Goal: Task Accomplishment & Management: Manage account settings

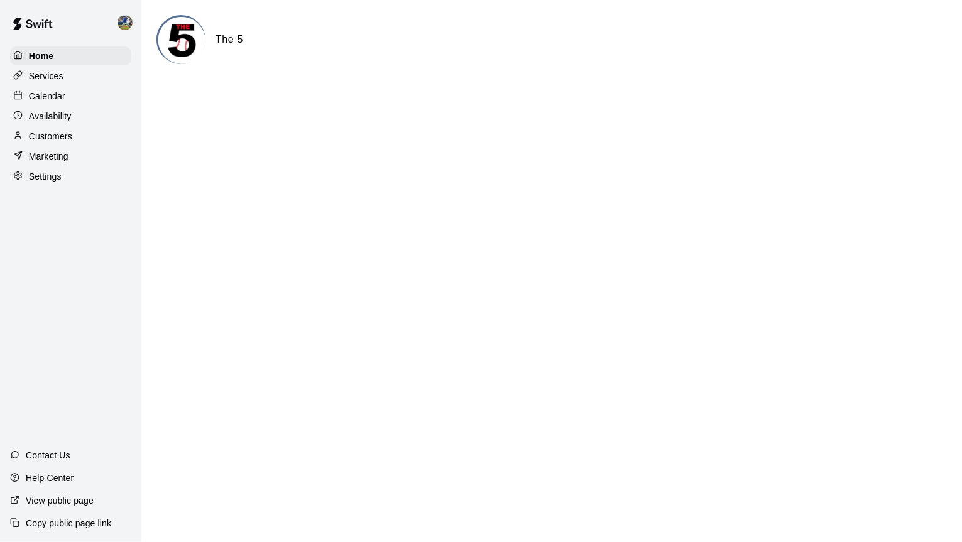
click at [106, 115] on div "Availability" at bounding box center [70, 116] width 121 height 19
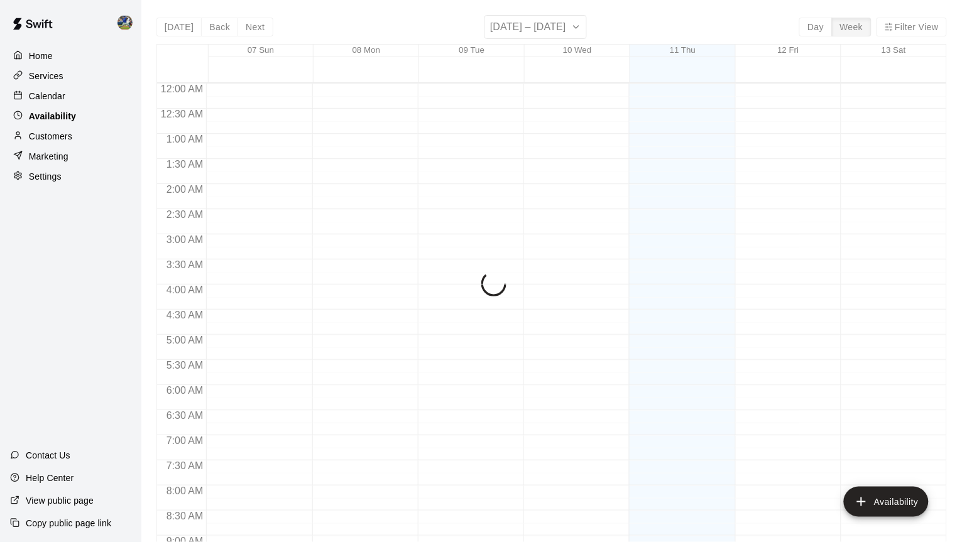
scroll to position [733, 0]
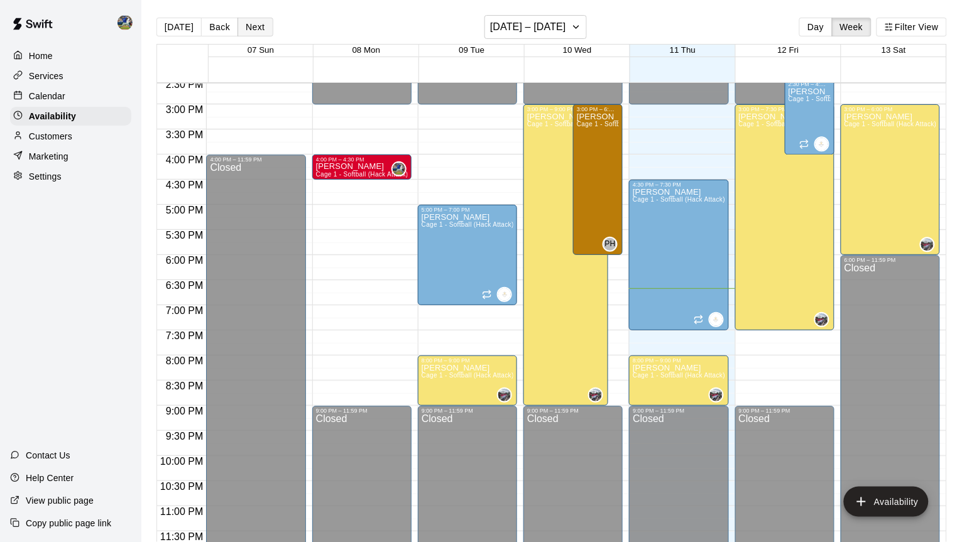
click at [249, 24] on button "Next" at bounding box center [254, 27] width 35 height 19
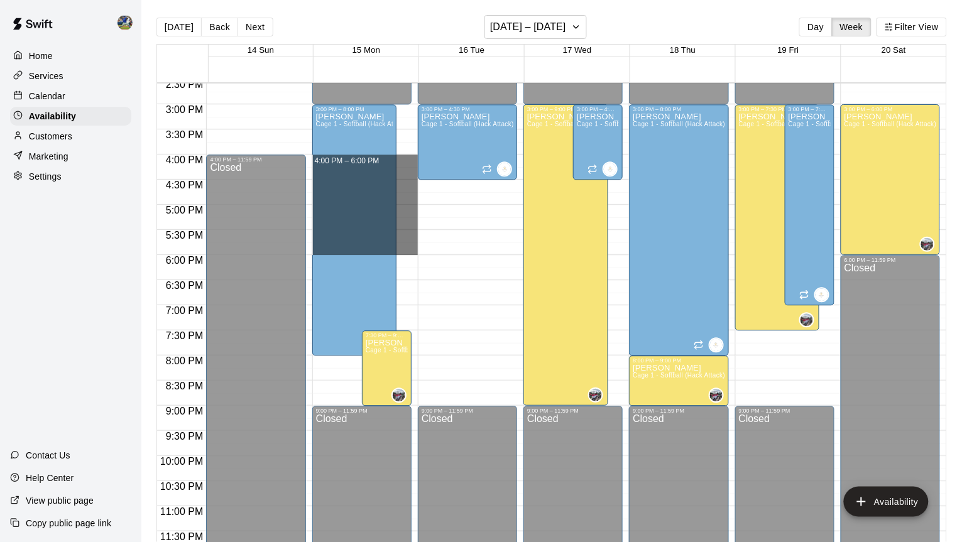
drag, startPoint x: 403, startPoint y: 157, endPoint x: 400, endPoint y: 249, distance: 91.7
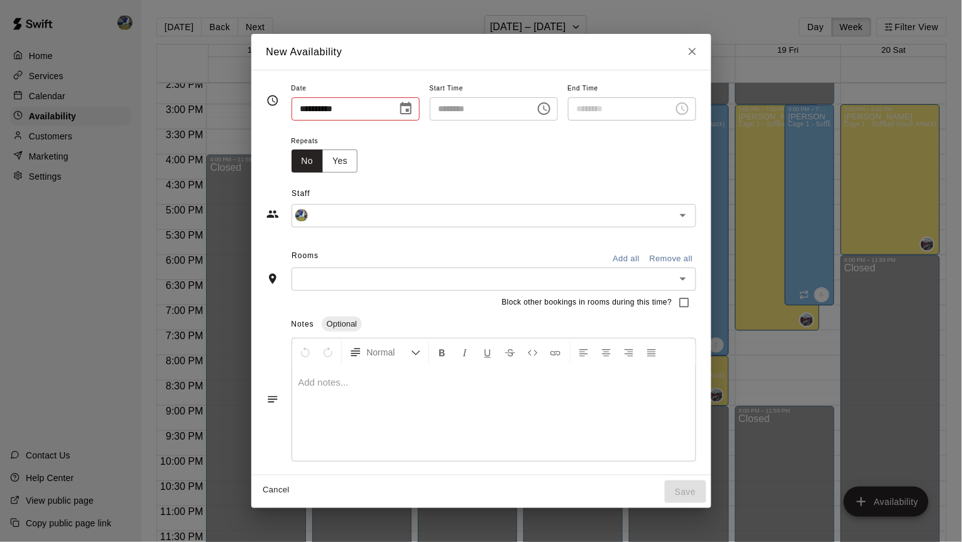
type input "**********"
type input "********"
type input "**********"
click at [634, 254] on button "Add all" at bounding box center [626, 258] width 40 height 19
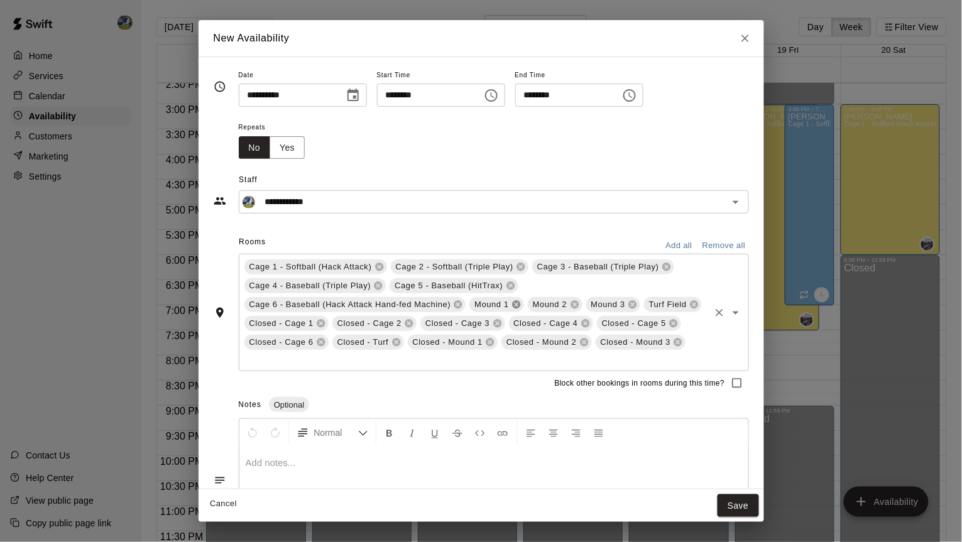
click at [520, 303] on icon at bounding box center [516, 305] width 8 height 8
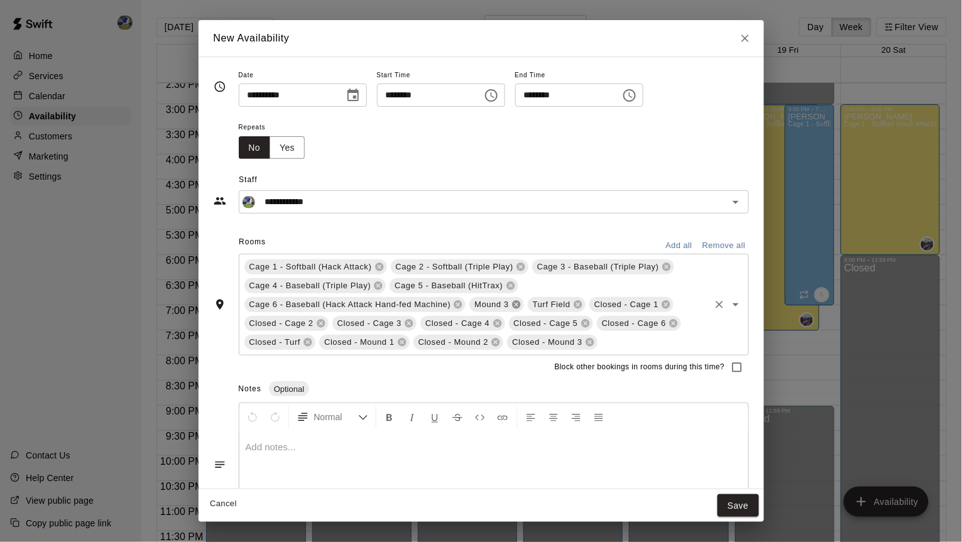
click at [520, 303] on icon at bounding box center [516, 305] width 8 height 8
click at [521, 303] on icon at bounding box center [516, 305] width 10 height 10
click at [525, 303] on span "Closed - Cage 1" at bounding box center [506, 304] width 74 height 13
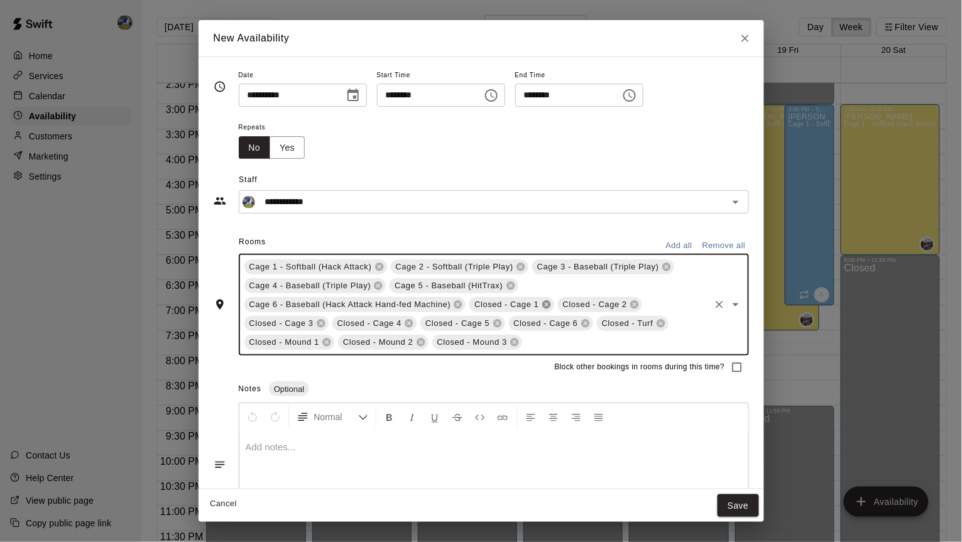
click at [550, 303] on icon at bounding box center [546, 305] width 8 height 8
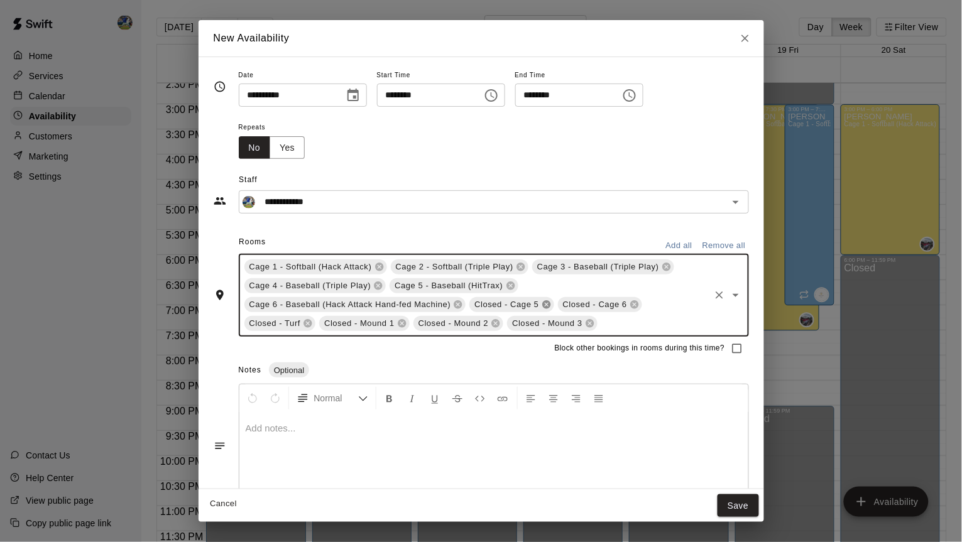
click at [550, 303] on icon at bounding box center [546, 305] width 8 height 8
click at [550, 303] on div "Cage 1 - Softball (Hack Attack) Cage 2 - Softball (Triple Play) Cage 3 - Baseba…" at bounding box center [494, 295] width 510 height 83
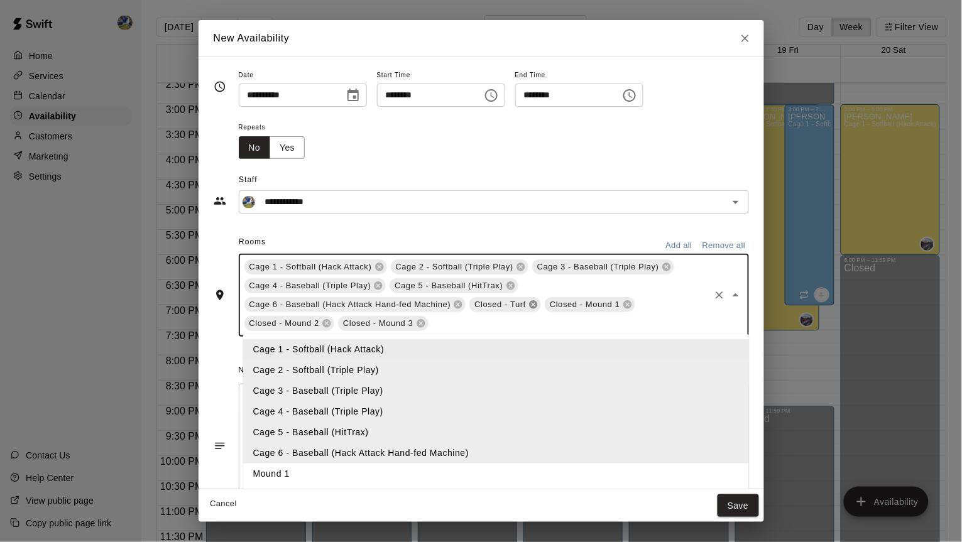
click at [538, 303] on icon at bounding box center [534, 305] width 8 height 8
click at [557, 302] on icon at bounding box center [552, 305] width 10 height 10
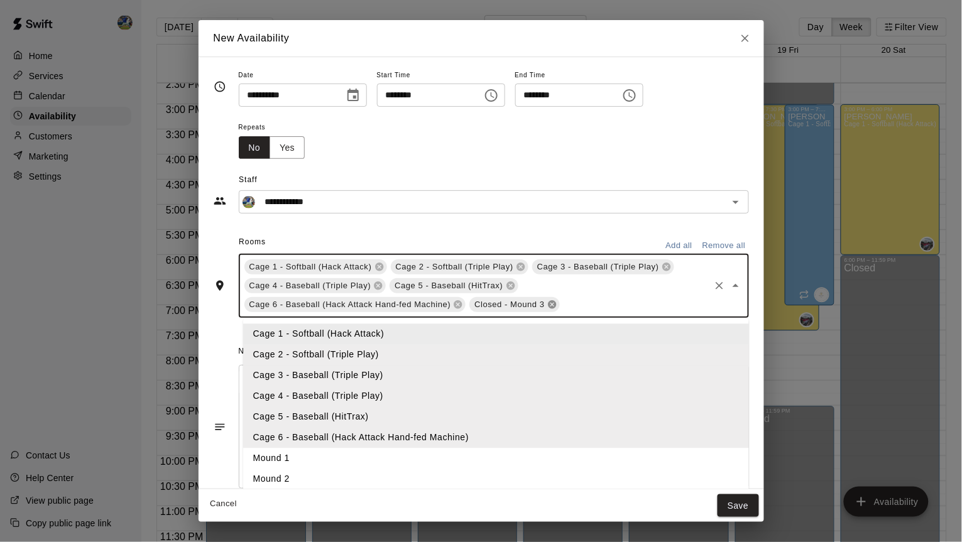
click at [557, 302] on icon at bounding box center [552, 305] width 10 height 10
click at [747, 504] on button "Save" at bounding box center [737, 505] width 41 height 23
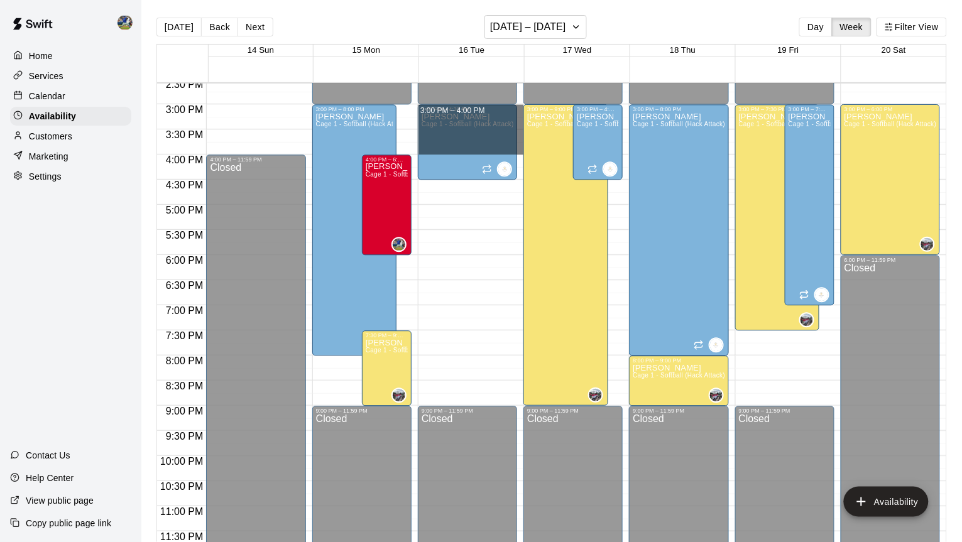
drag, startPoint x: 522, startPoint y: 114, endPoint x: 523, endPoint y: 153, distance: 38.9
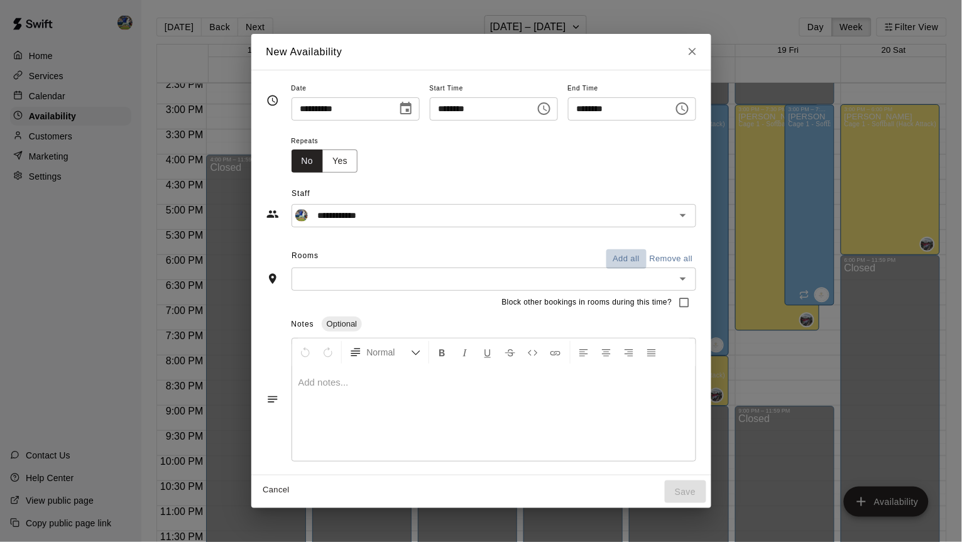
click at [640, 258] on button "Add all" at bounding box center [626, 258] width 40 height 19
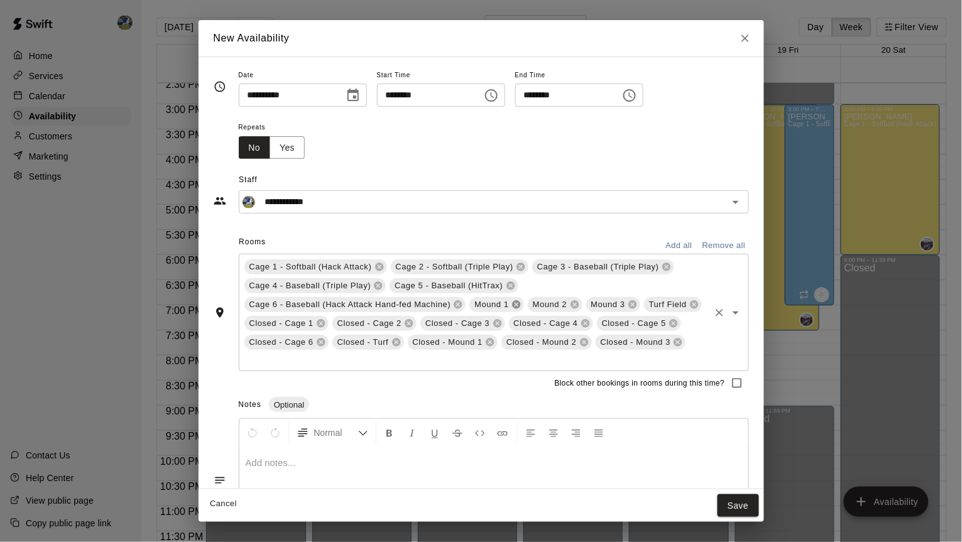
click at [521, 305] on icon at bounding box center [516, 305] width 10 height 10
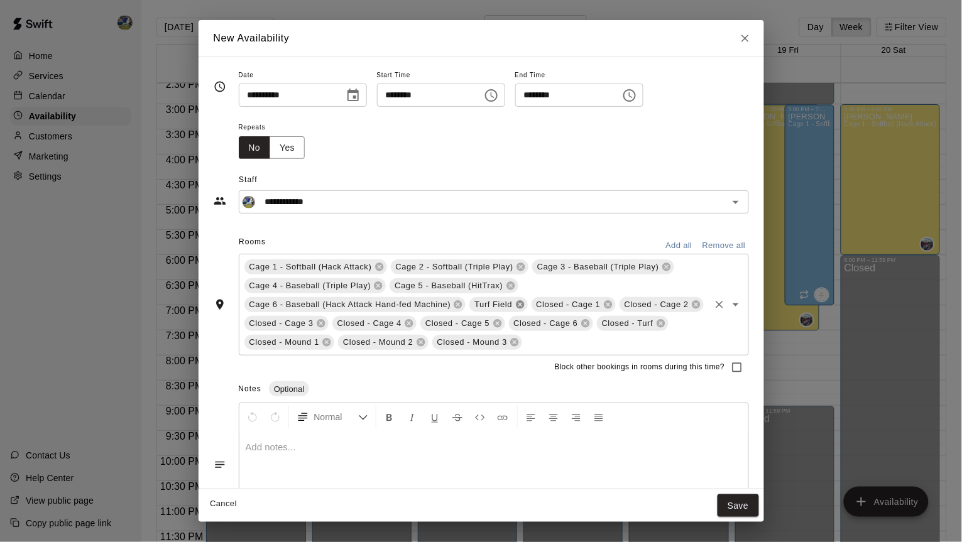
click at [522, 305] on icon at bounding box center [520, 305] width 8 height 8
click at [549, 301] on icon at bounding box center [546, 305] width 8 height 8
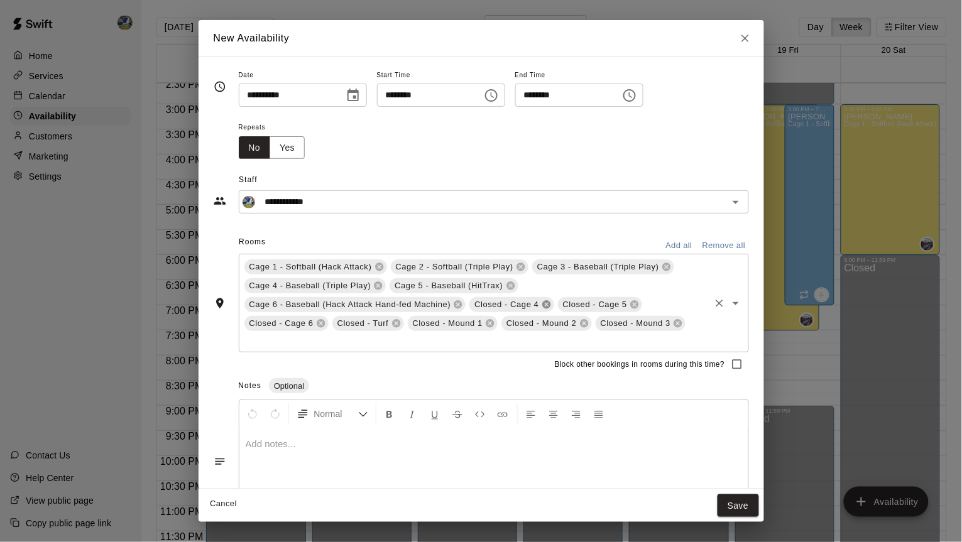
click at [549, 301] on icon at bounding box center [546, 305] width 8 height 8
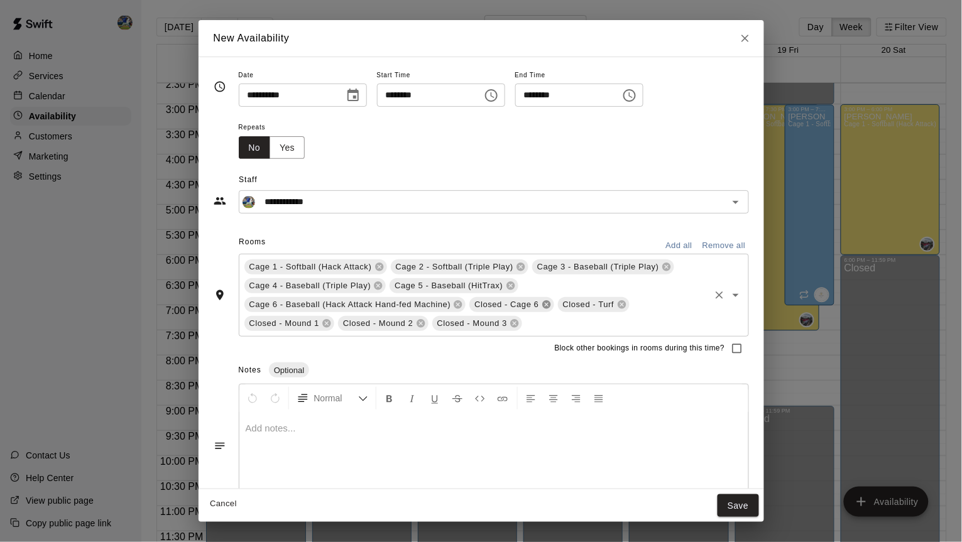
click at [549, 301] on icon at bounding box center [546, 305] width 8 height 8
click at [538, 302] on icon at bounding box center [534, 305] width 8 height 8
click at [555, 301] on icon at bounding box center [552, 305] width 8 height 8
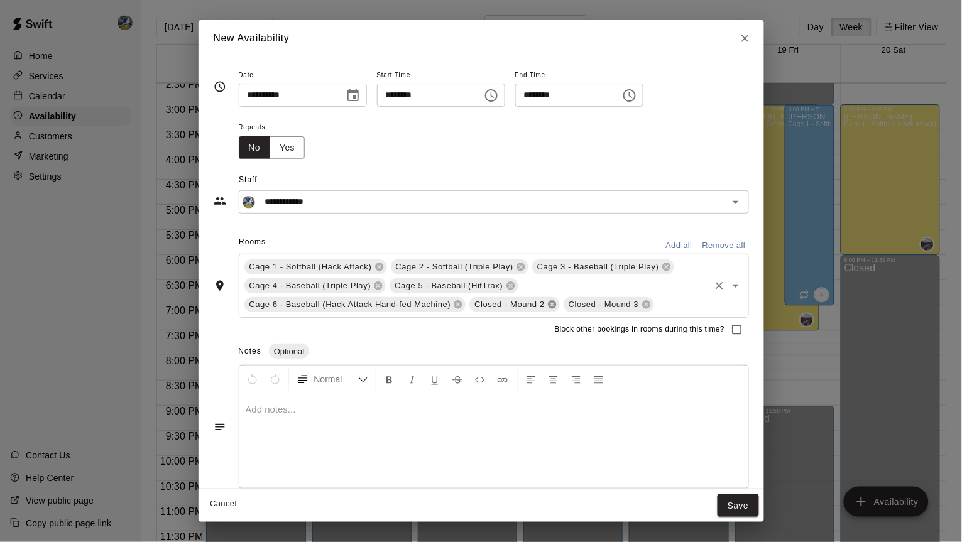
click at [555, 301] on icon at bounding box center [552, 305] width 8 height 8
click at [742, 503] on button "Save" at bounding box center [737, 505] width 41 height 23
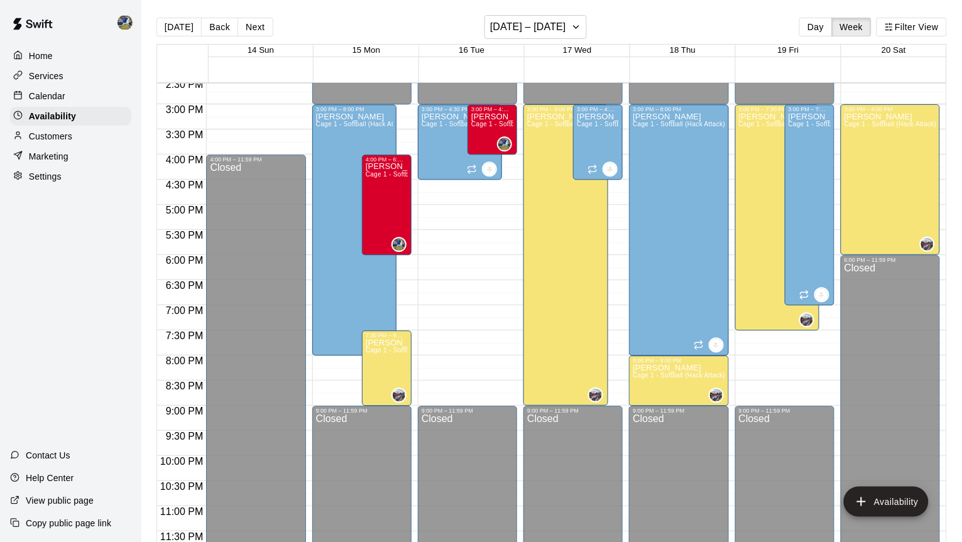
click at [60, 95] on p "Calendar" at bounding box center [47, 96] width 36 height 13
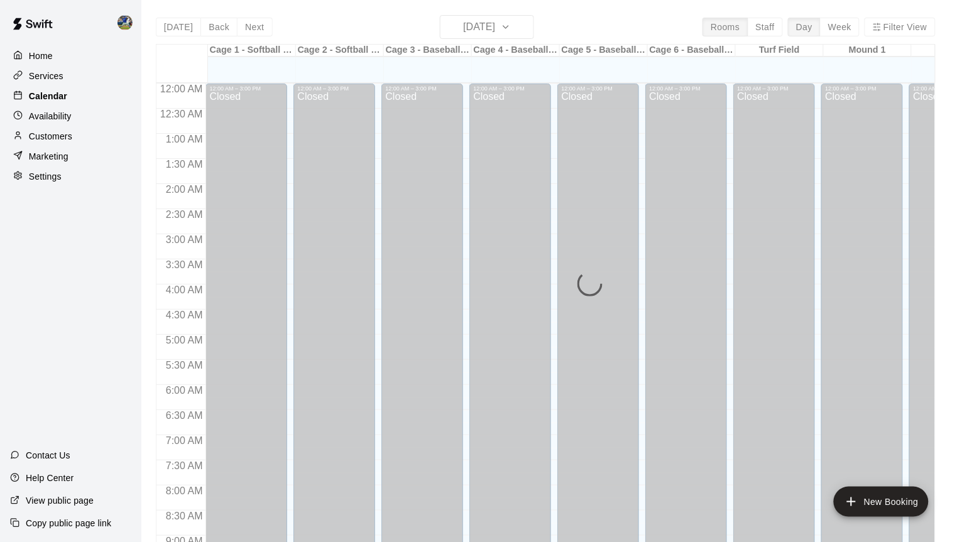
scroll to position [695, 0]
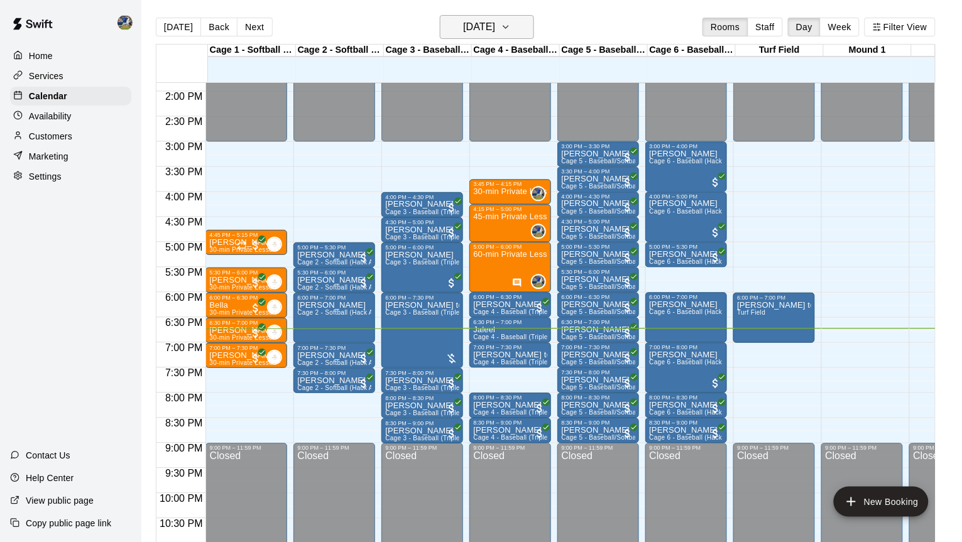
click at [495, 32] on h6 "[DATE]" at bounding box center [479, 27] width 32 height 18
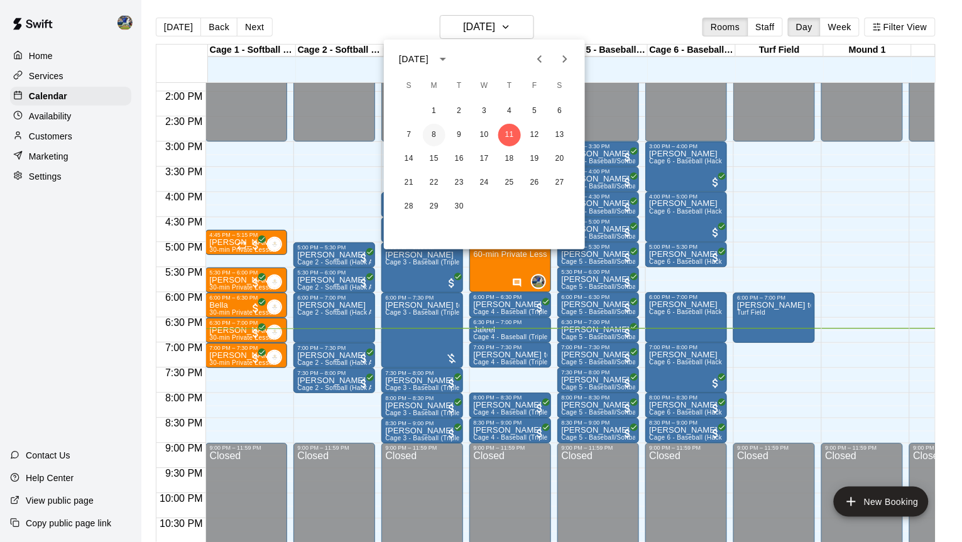
click at [425, 140] on button "8" at bounding box center [434, 135] width 23 height 23
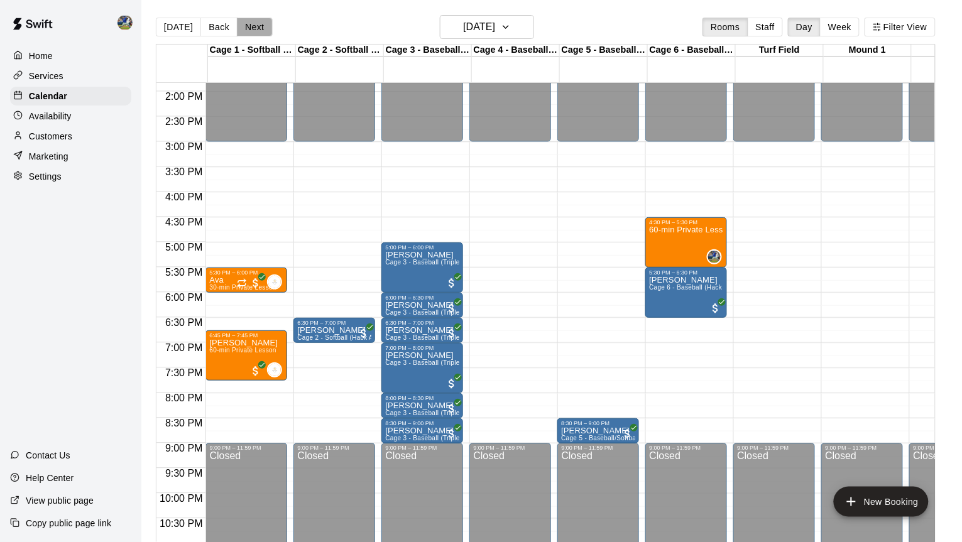
click at [261, 22] on button "Next" at bounding box center [254, 27] width 35 height 19
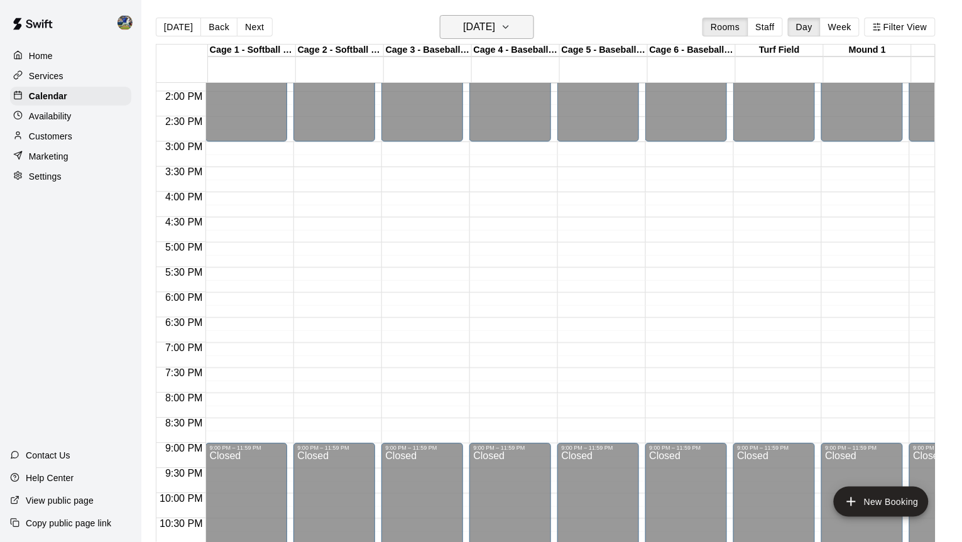
click at [492, 26] on h6 "[DATE]" at bounding box center [479, 27] width 32 height 18
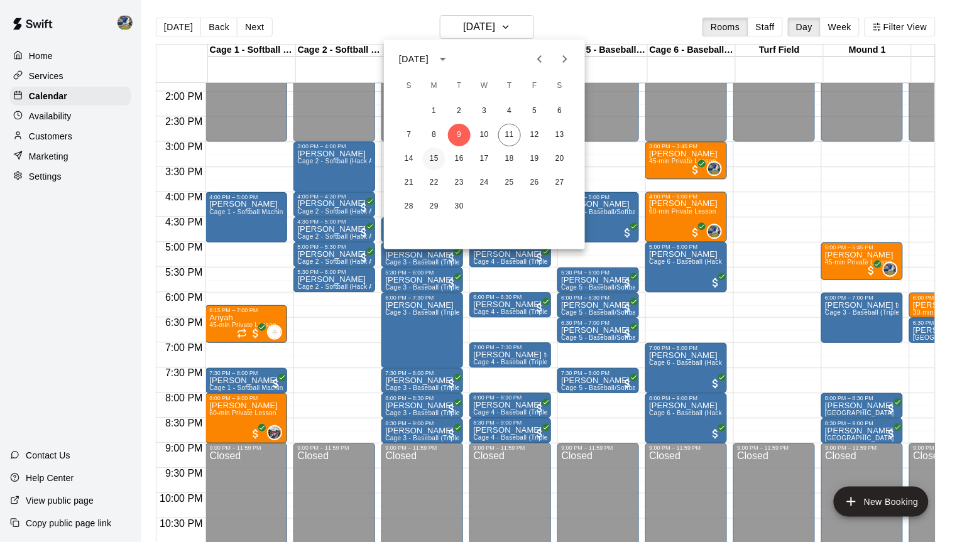
click at [433, 160] on button "15" at bounding box center [434, 159] width 23 height 23
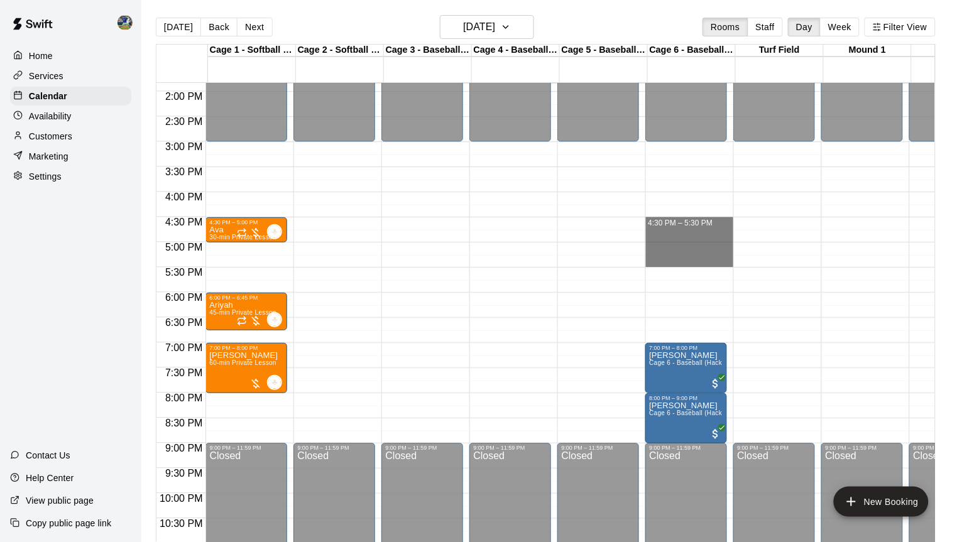
drag, startPoint x: 685, startPoint y: 225, endPoint x: 685, endPoint y: 261, distance: 35.8
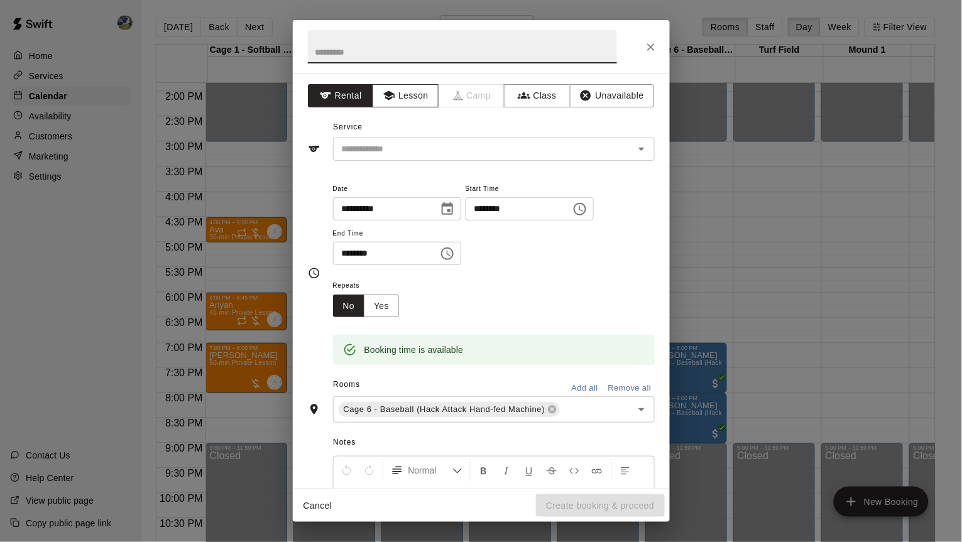
click at [420, 103] on button "Lesson" at bounding box center [405, 95] width 66 height 23
click at [420, 155] on input "text" at bounding box center [475, 149] width 277 height 16
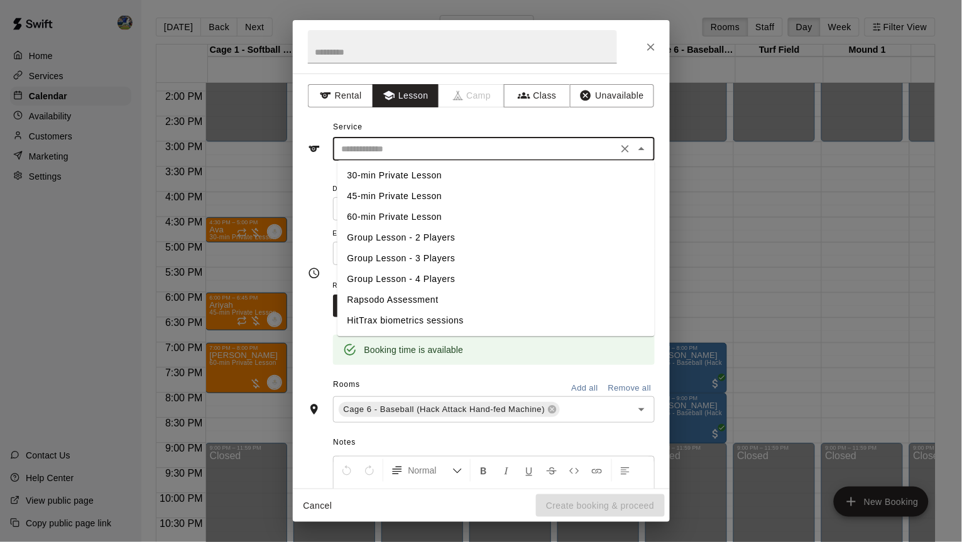
click at [408, 215] on li "60-min Private Lesson" at bounding box center [495, 217] width 317 height 21
type input "**********"
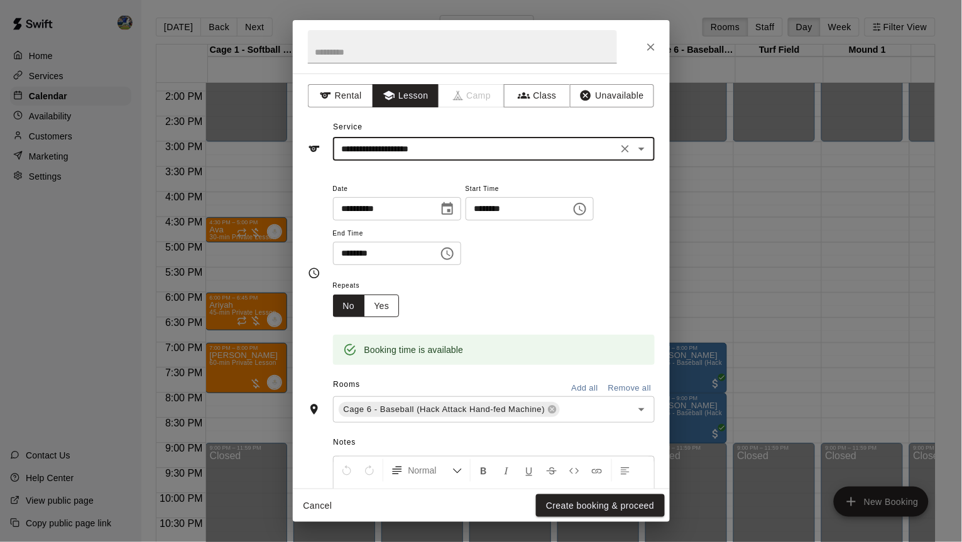
click at [388, 312] on button "Yes" at bounding box center [381, 306] width 35 height 23
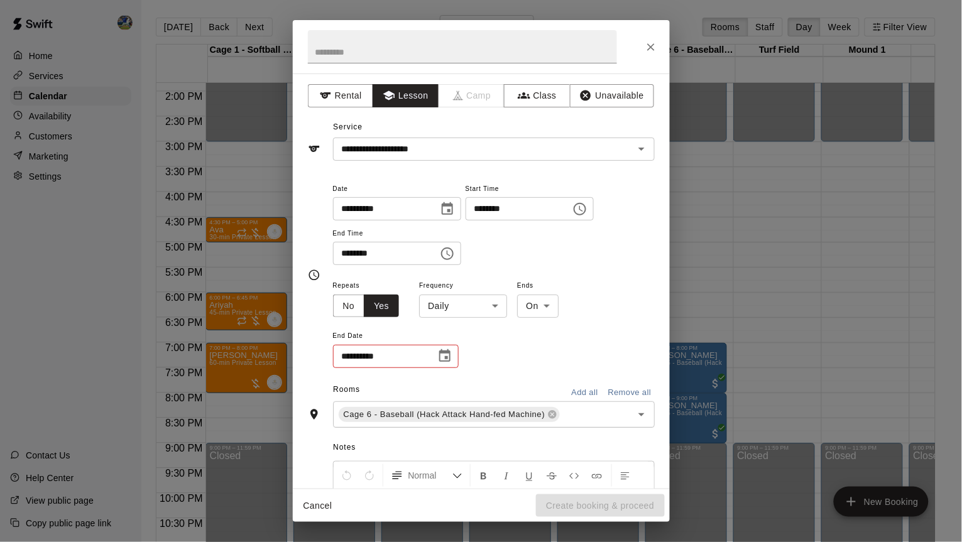
click at [453, 311] on body "Home Services Calendar Availability Customers Marketing Settings Contact Us Hel…" at bounding box center [481, 281] width 962 height 562
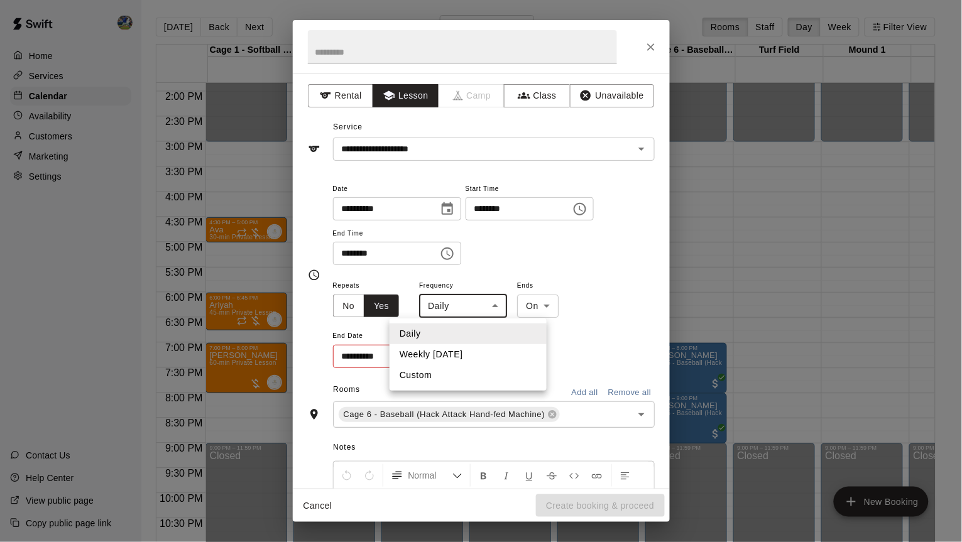
click at [454, 353] on li "Weekly [DATE]" at bounding box center [467, 354] width 157 height 21
type input "******"
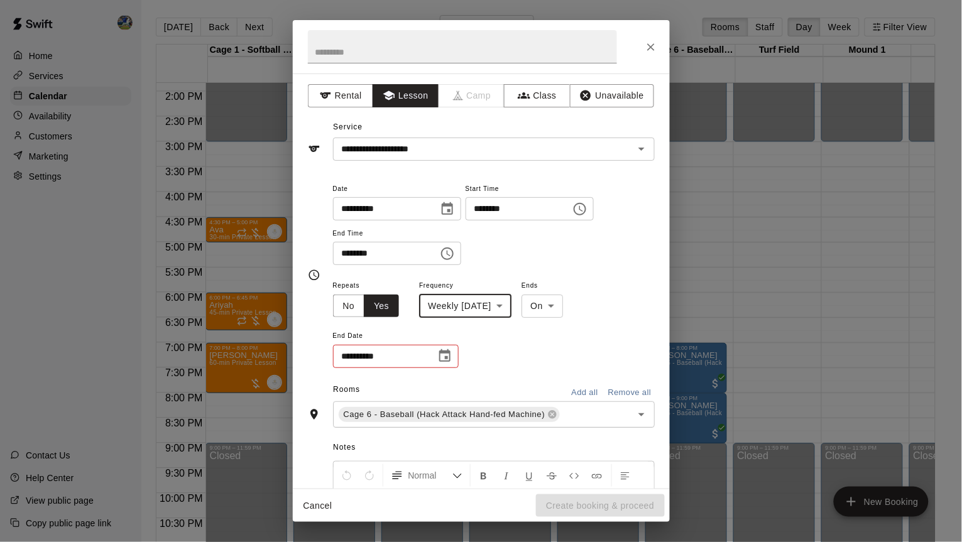
click at [445, 356] on icon "Choose date" at bounding box center [444, 356] width 15 height 15
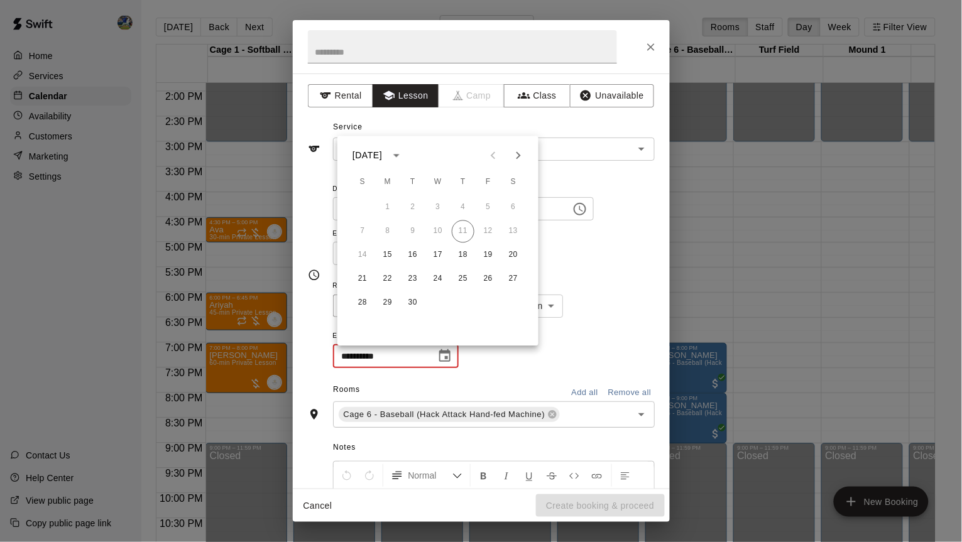
click at [513, 153] on icon "Next month" at bounding box center [518, 155] width 15 height 15
click at [380, 273] on button "20" at bounding box center [387, 279] width 23 height 23
type input "**********"
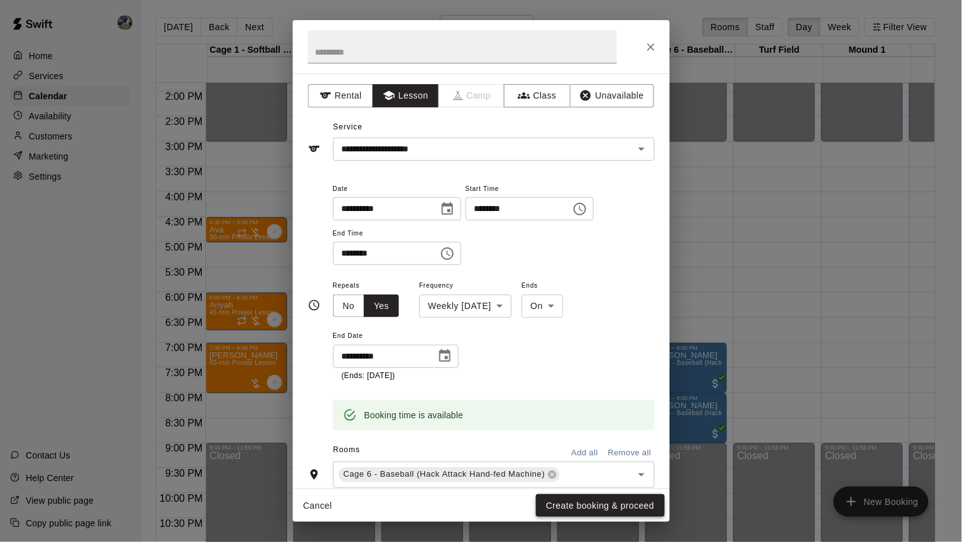
click at [584, 509] on button "Create booking & proceed" at bounding box center [600, 505] width 128 height 23
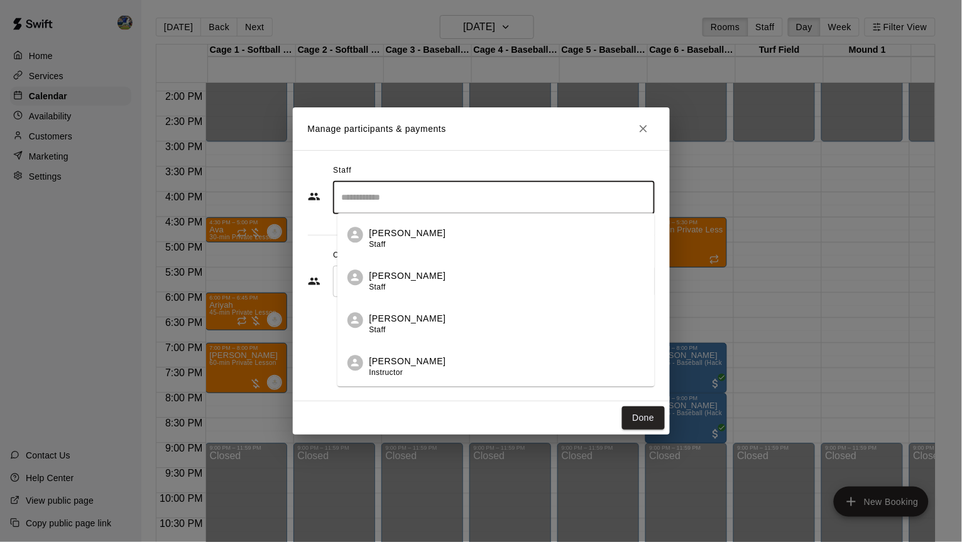
click at [492, 203] on input "Search staff" at bounding box center [494, 198] width 310 height 22
click at [477, 287] on div "[PERSON_NAME] Instructor" at bounding box center [506, 281] width 275 height 24
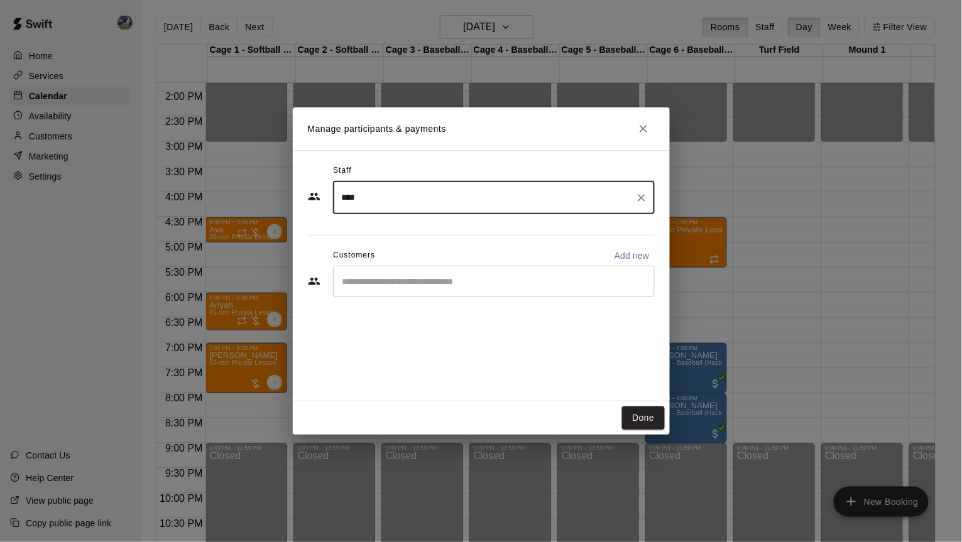
type input "****"
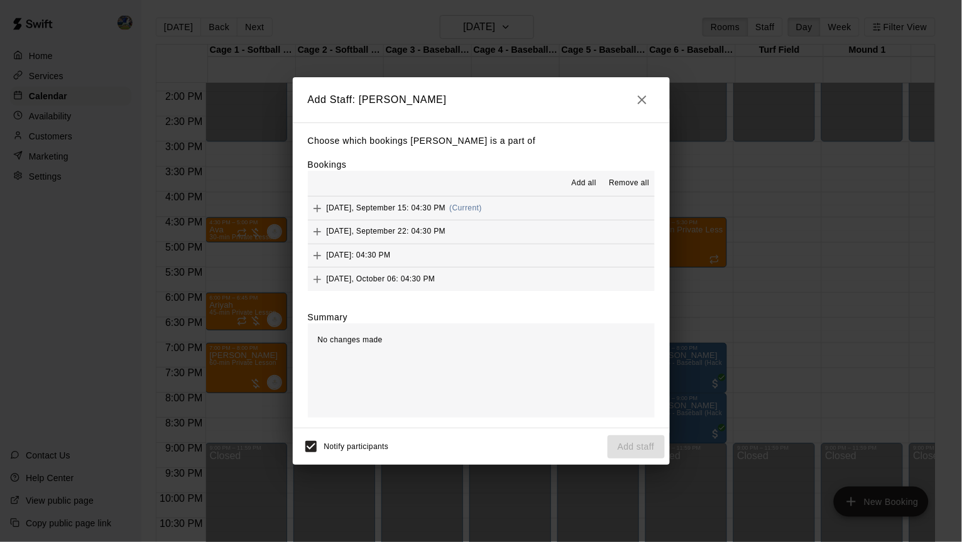
click at [587, 179] on span "Add all" at bounding box center [584, 183] width 25 height 13
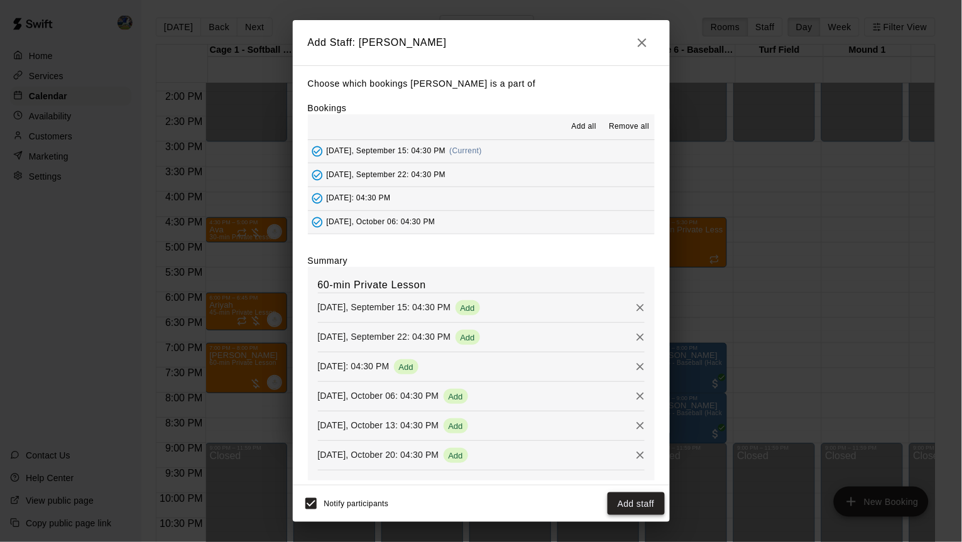
click at [634, 497] on button "Add staff" at bounding box center [635, 503] width 57 height 23
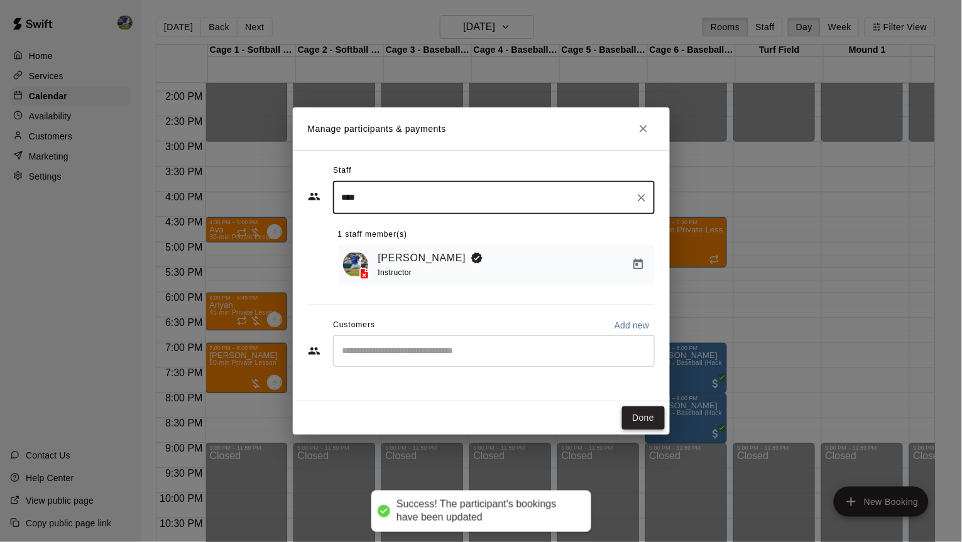
click at [649, 416] on button "Done" at bounding box center [643, 417] width 42 height 23
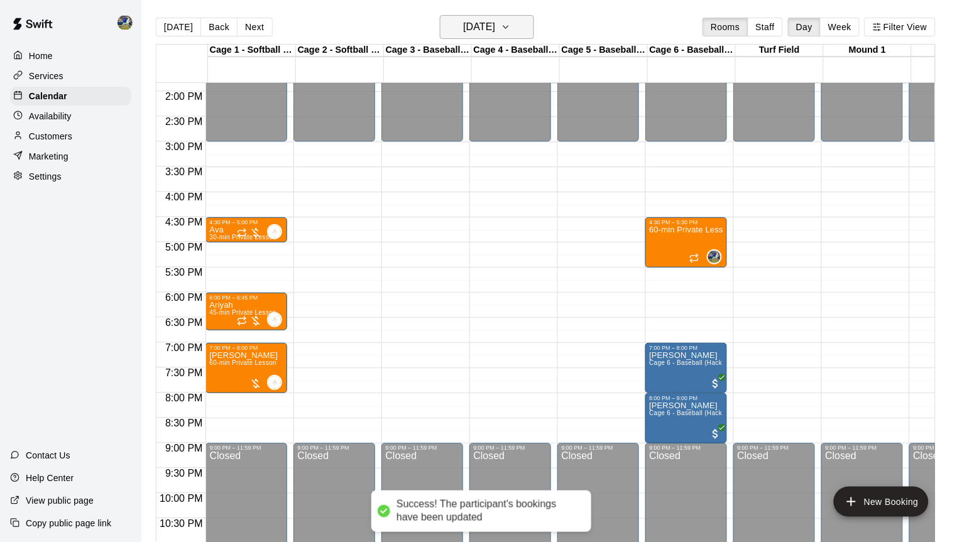
click at [495, 32] on h6 "[DATE]" at bounding box center [479, 27] width 32 height 18
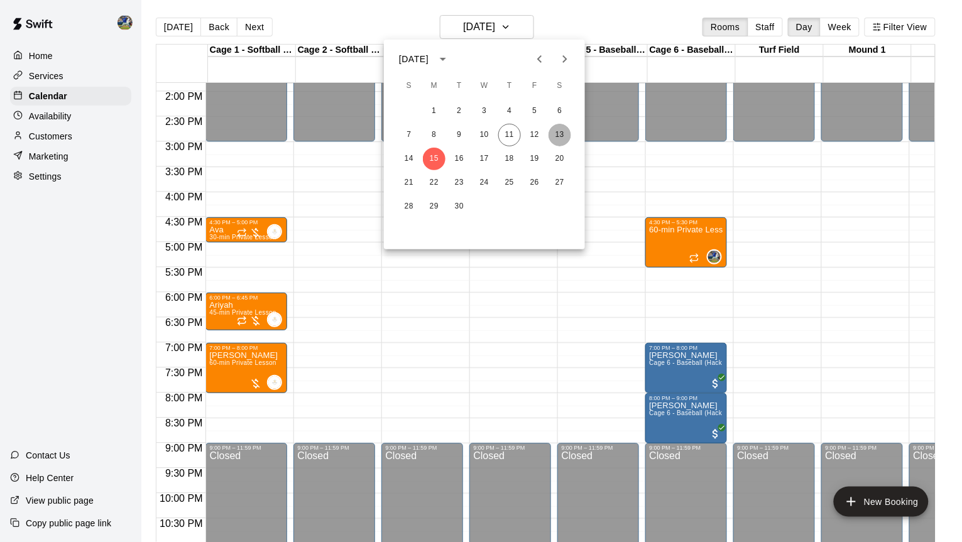
click at [555, 133] on button "13" at bounding box center [559, 135] width 23 height 23
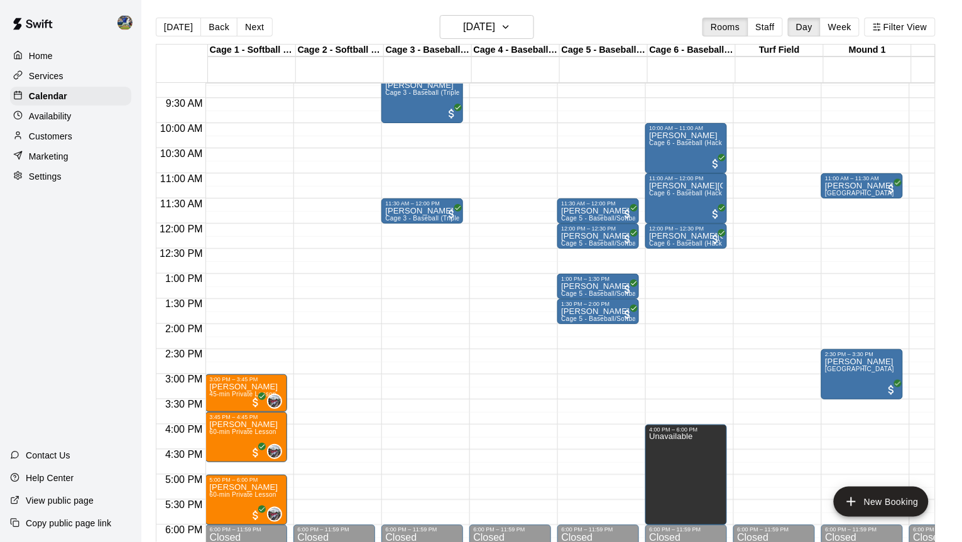
scroll to position [466, 0]
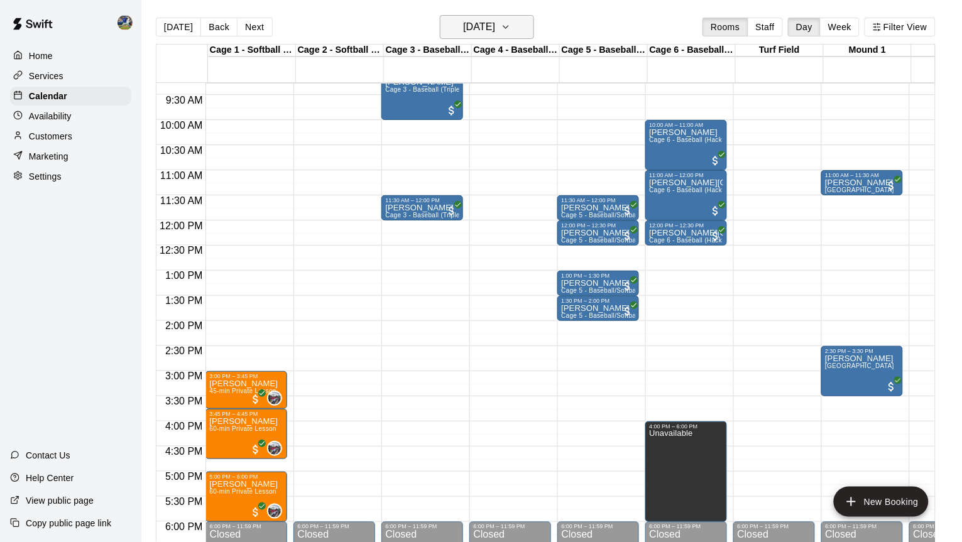
click at [467, 30] on h6 "[DATE]" at bounding box center [479, 27] width 32 height 18
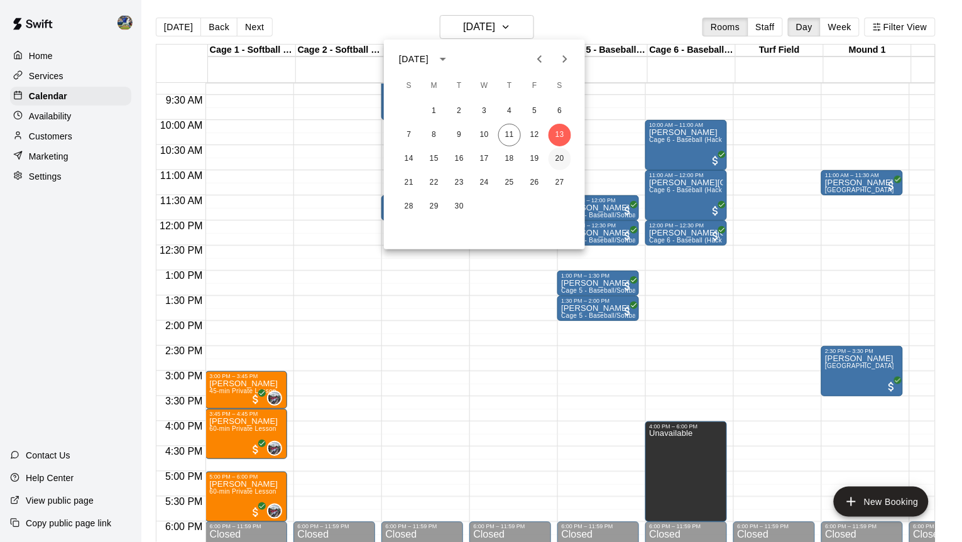
click at [552, 149] on button "20" at bounding box center [559, 159] width 23 height 23
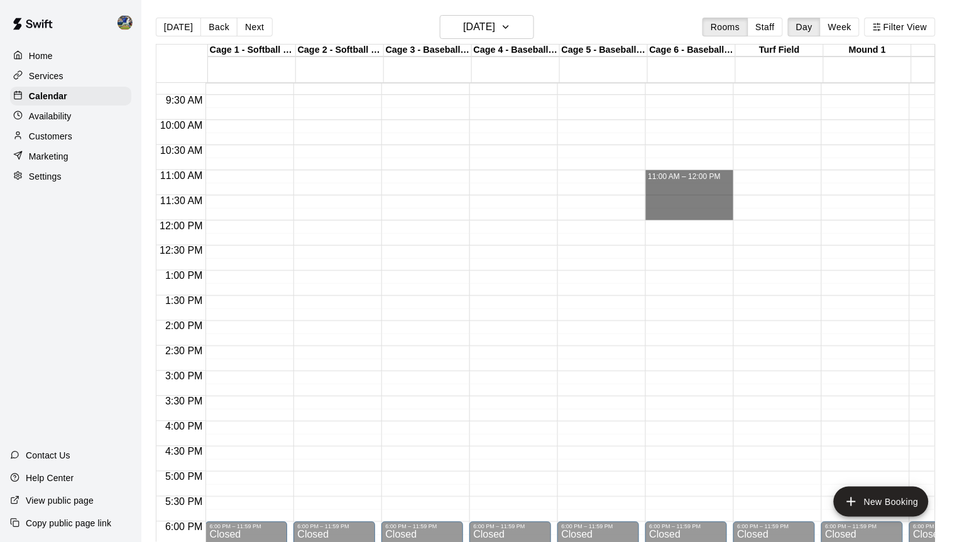
drag, startPoint x: 685, startPoint y: 175, endPoint x: 685, endPoint y: 211, distance: 35.8
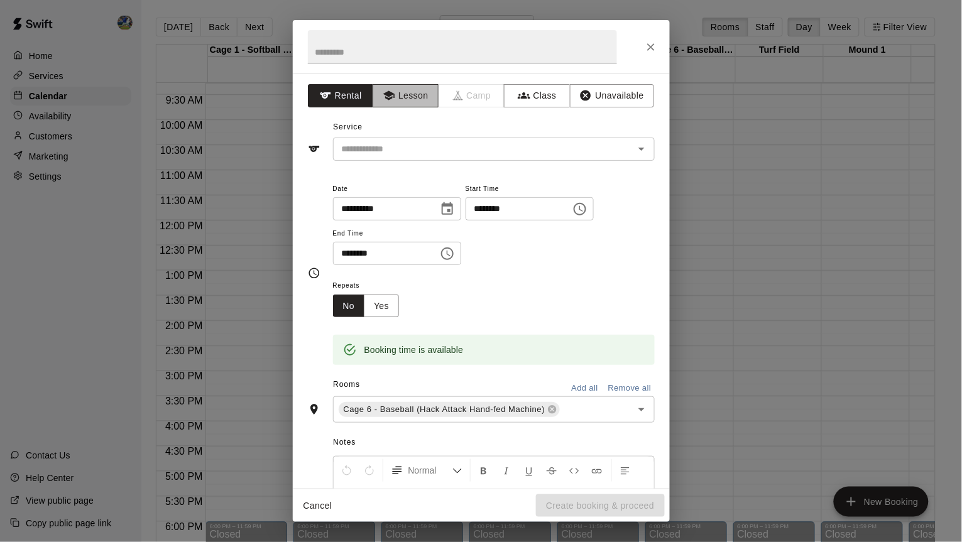
click at [412, 95] on button "Lesson" at bounding box center [405, 95] width 66 height 23
click at [413, 156] on input "text" at bounding box center [475, 149] width 277 height 16
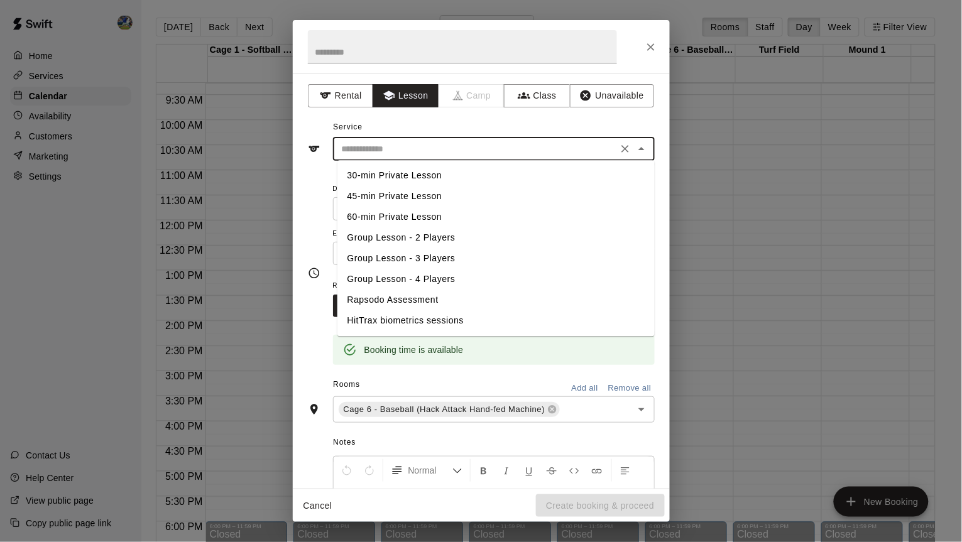
click at [396, 209] on li "60-min Private Lesson" at bounding box center [495, 217] width 317 height 21
type input "**********"
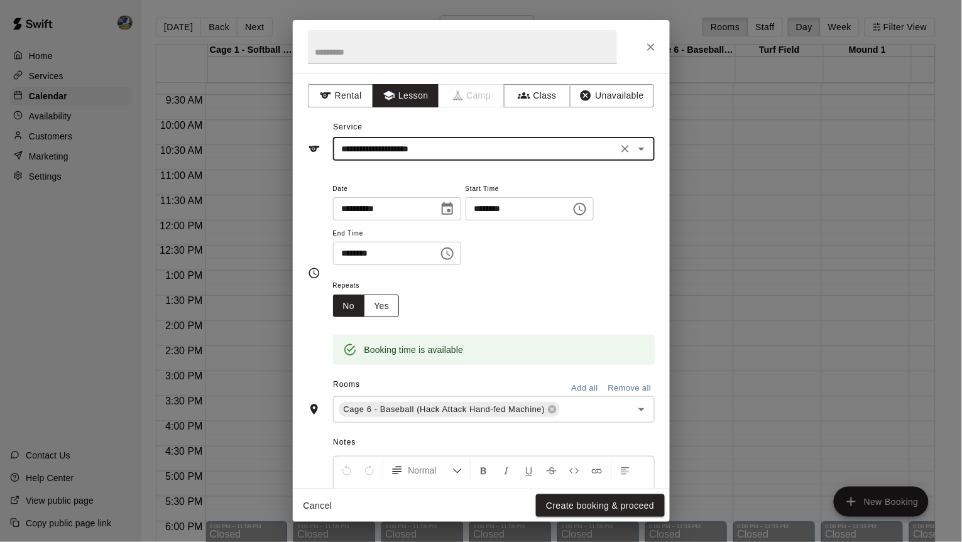
click at [387, 300] on button "Yes" at bounding box center [381, 306] width 35 height 23
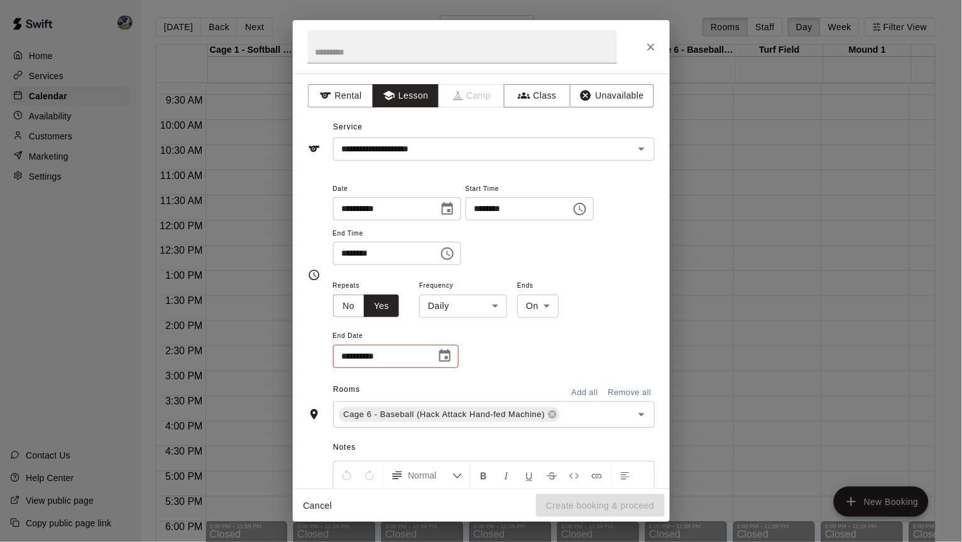
click at [482, 308] on body "Home Services Calendar Availability Customers Marketing Settings Contact Us Hel…" at bounding box center [481, 281] width 962 height 562
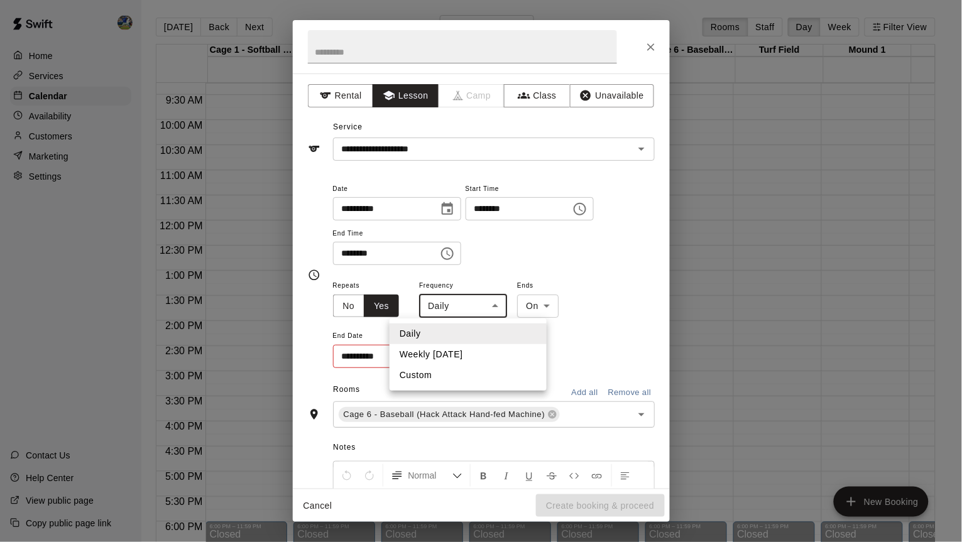
click at [460, 352] on li "Weekly [DATE]" at bounding box center [467, 354] width 157 height 21
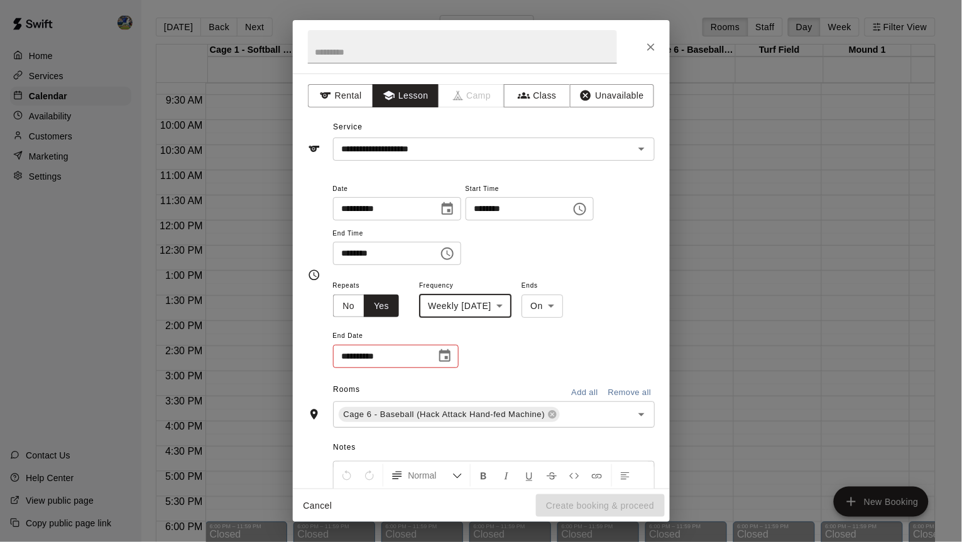
type input "******"
click at [442, 354] on icon "Choose date" at bounding box center [444, 355] width 11 height 13
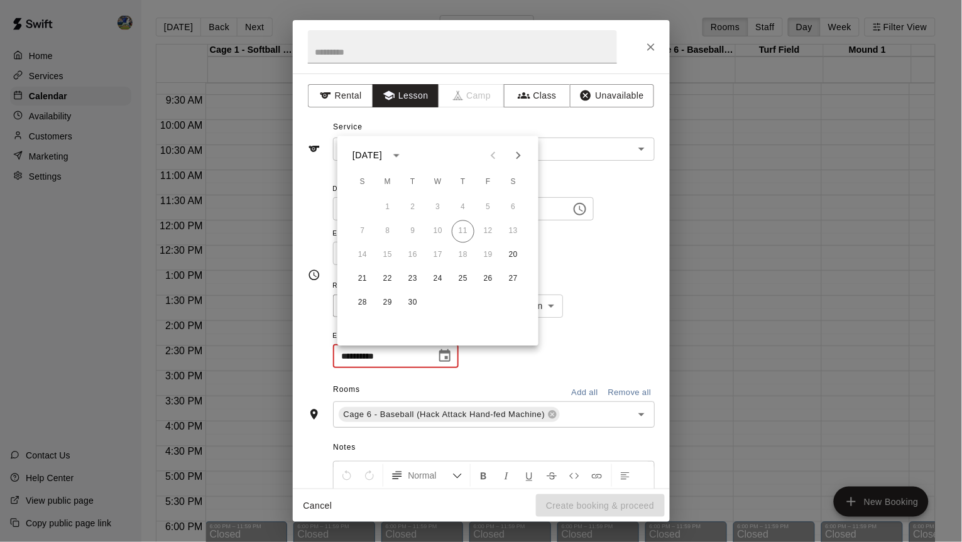
click at [518, 163] on icon "Next month" at bounding box center [518, 155] width 15 height 15
click at [514, 278] on button "25" at bounding box center [513, 279] width 23 height 23
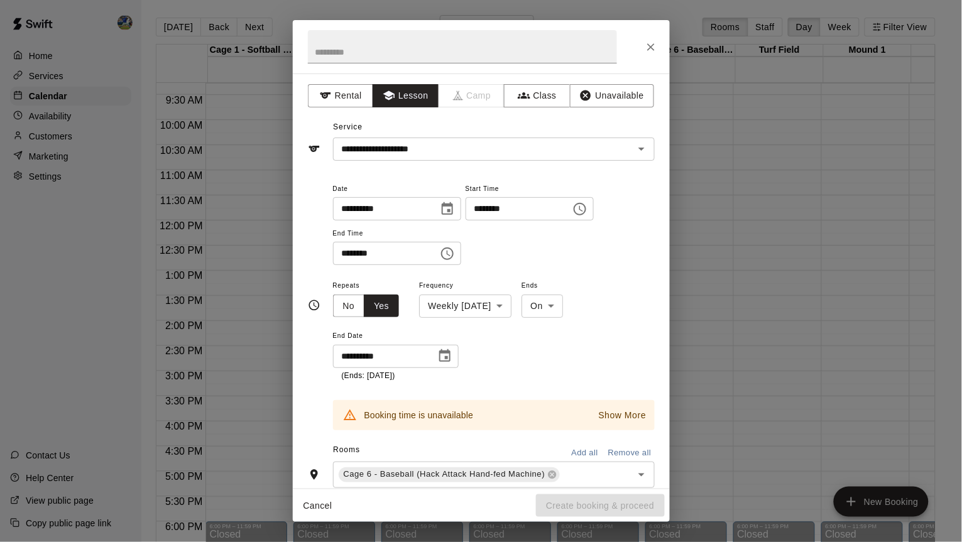
scroll to position [101, 0]
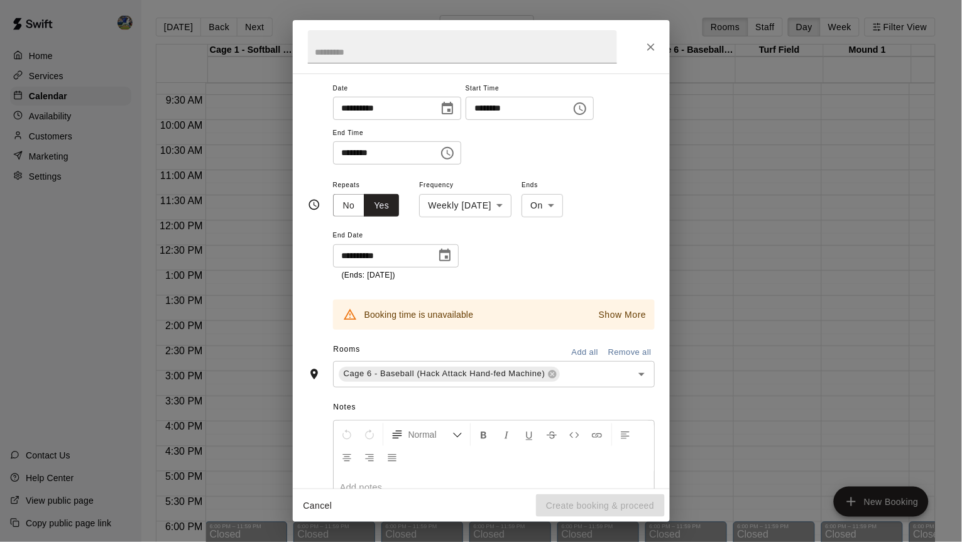
click at [452, 256] on icon "Choose date, selected date is Oct 25, 2025" at bounding box center [444, 255] width 15 height 15
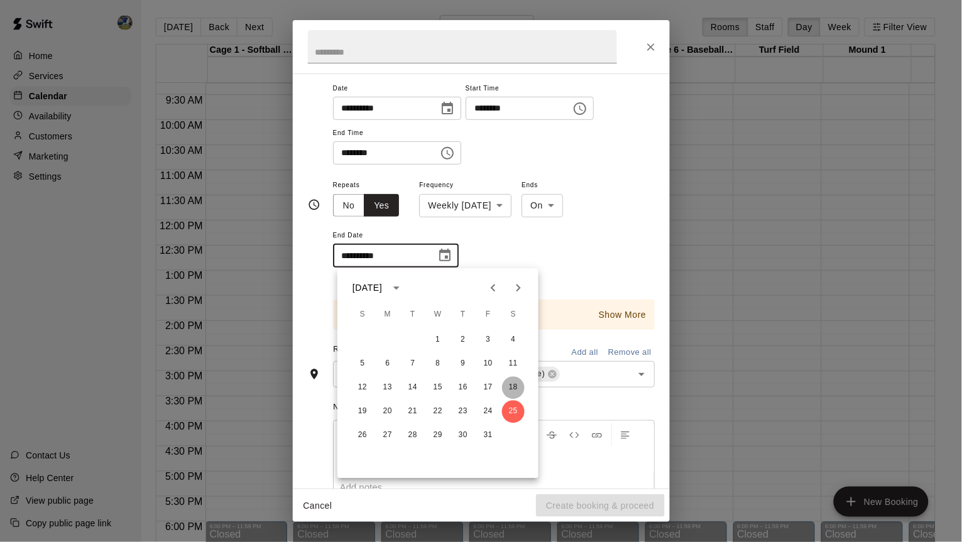
click at [512, 386] on button "18" at bounding box center [513, 388] width 23 height 23
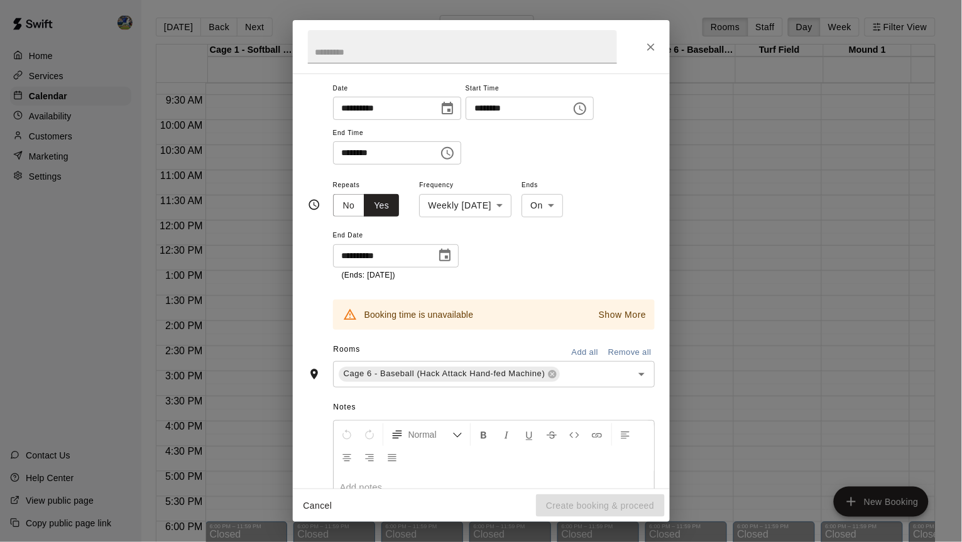
click at [450, 256] on icon "Choose date, selected date is Oct 18, 2025" at bounding box center [444, 255] width 15 height 15
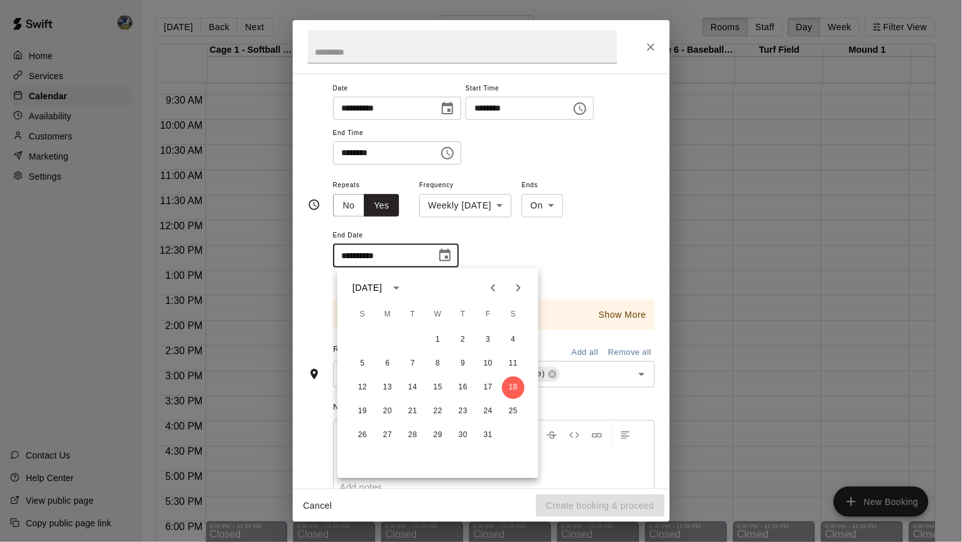
click at [610, 312] on p "Show More" at bounding box center [623, 314] width 48 height 13
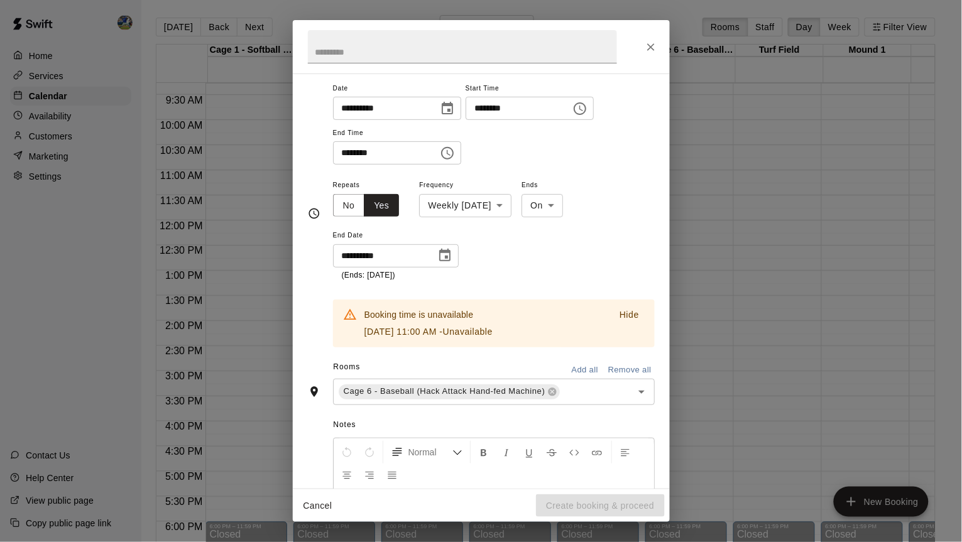
click at [450, 259] on icon "Choose date, selected date is Oct 18, 2025" at bounding box center [444, 255] width 11 height 13
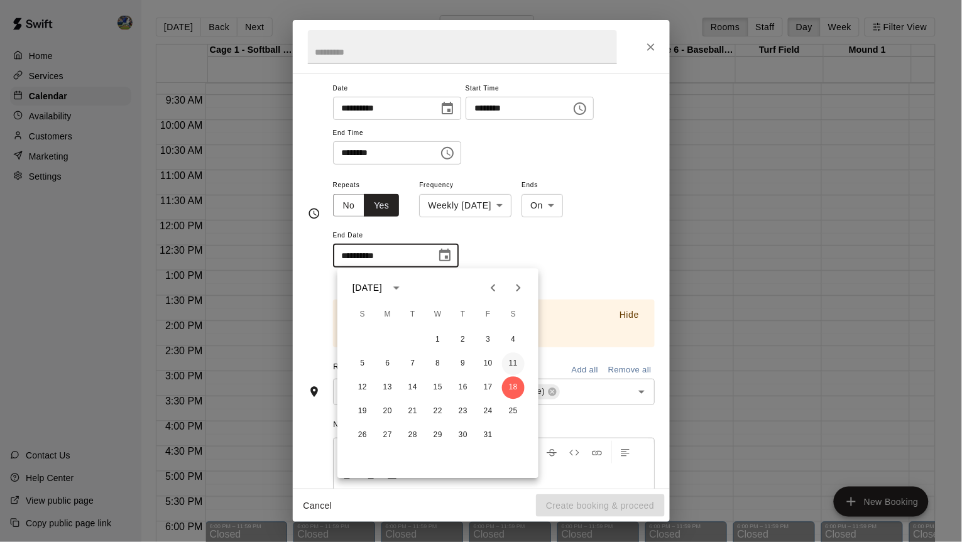
click at [514, 362] on button "11" at bounding box center [513, 364] width 23 height 23
type input "**********"
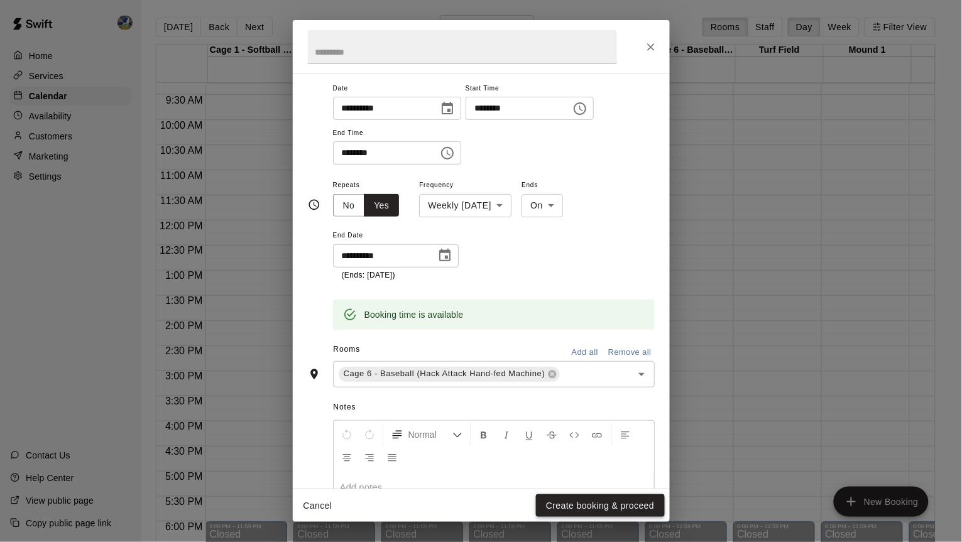
click at [576, 516] on button "Create booking & proceed" at bounding box center [600, 505] width 128 height 23
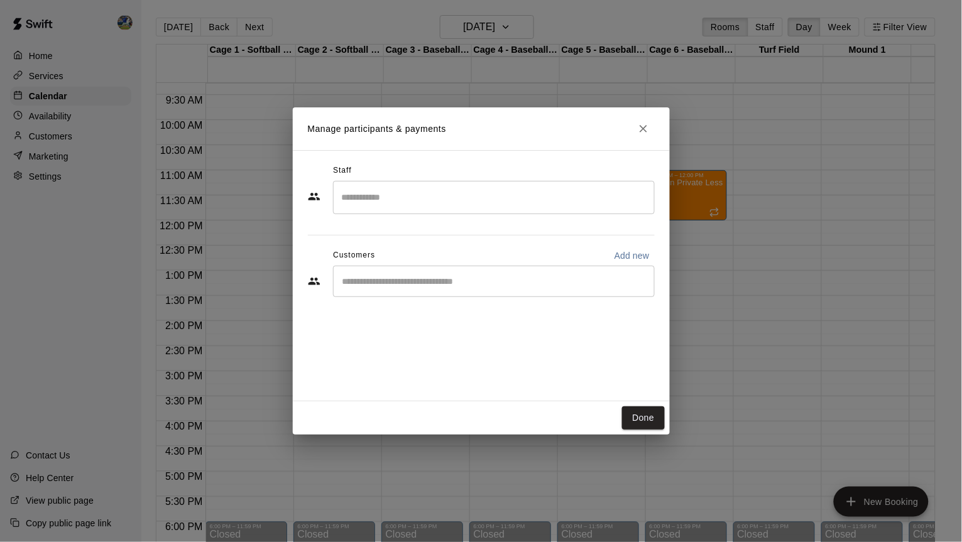
click at [576, 204] on input "Search staff" at bounding box center [494, 198] width 310 height 22
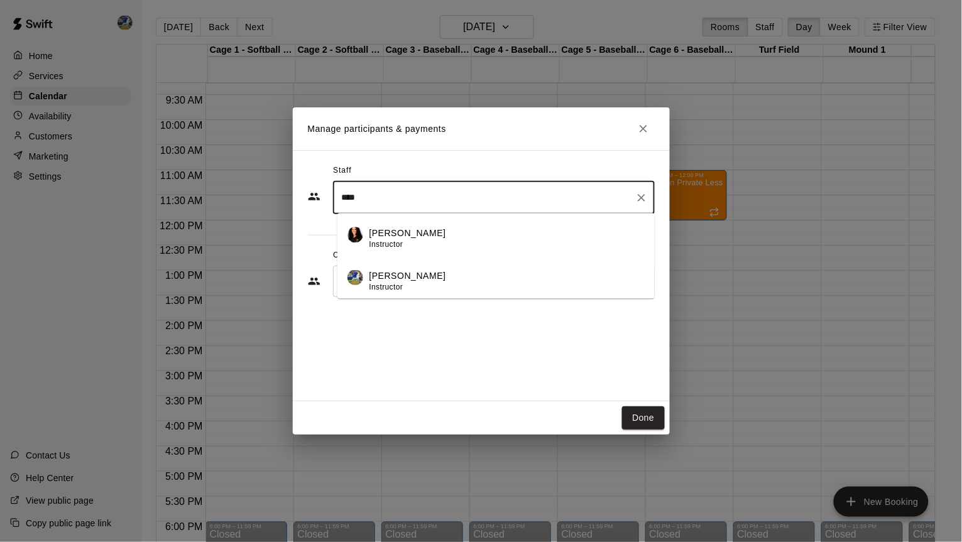
click at [543, 274] on div "[PERSON_NAME] Instructor" at bounding box center [506, 281] width 275 height 24
type input "****"
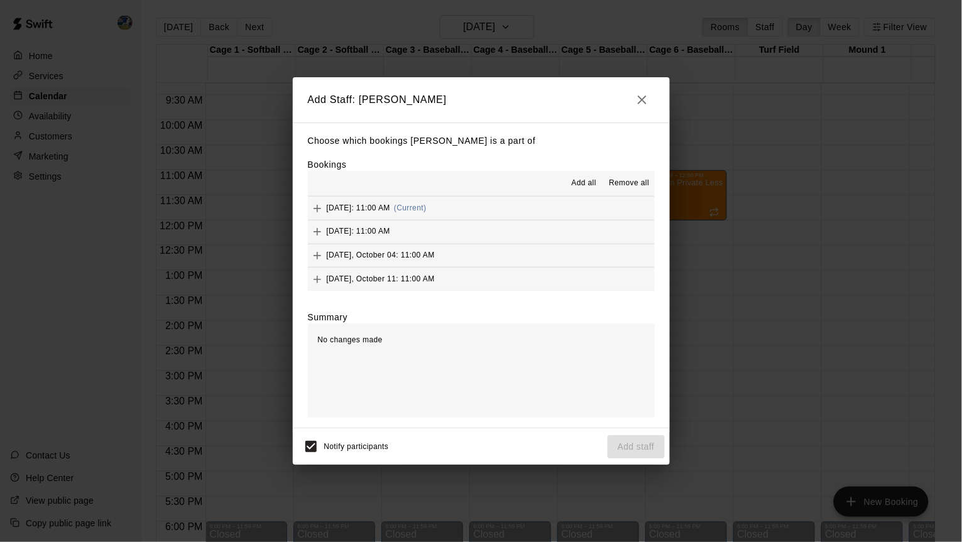
click at [570, 183] on button "Add all" at bounding box center [583, 183] width 40 height 20
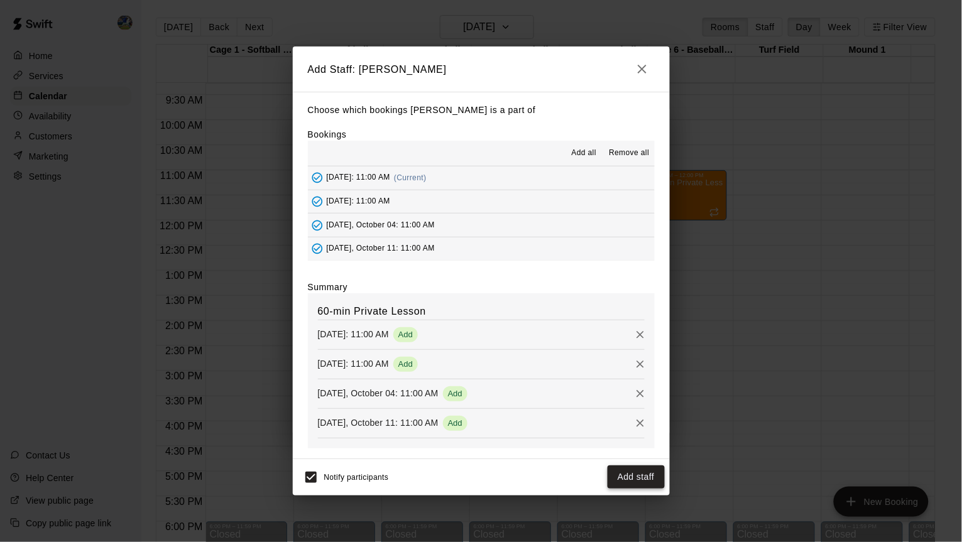
click at [635, 486] on button "Add staff" at bounding box center [635, 476] width 57 height 23
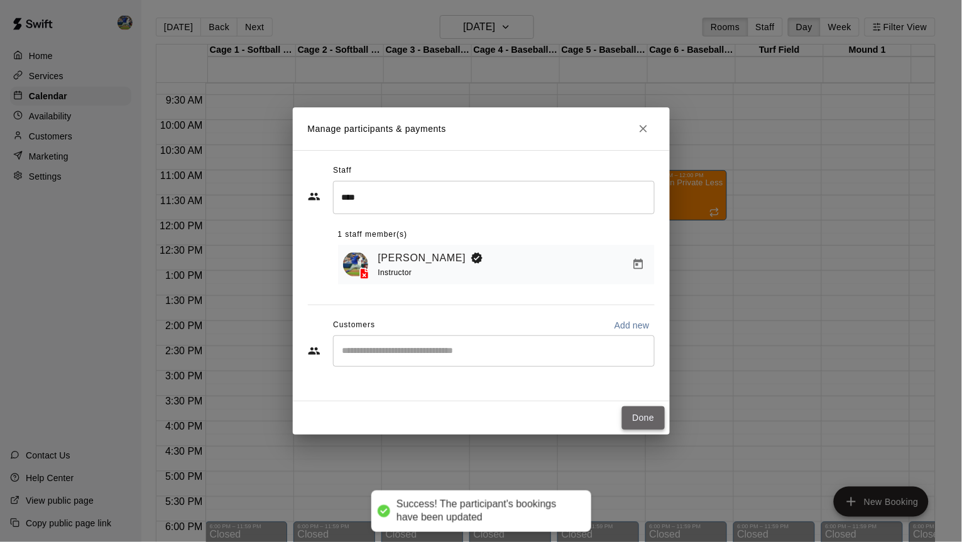
click at [656, 422] on button "Done" at bounding box center [643, 417] width 42 height 23
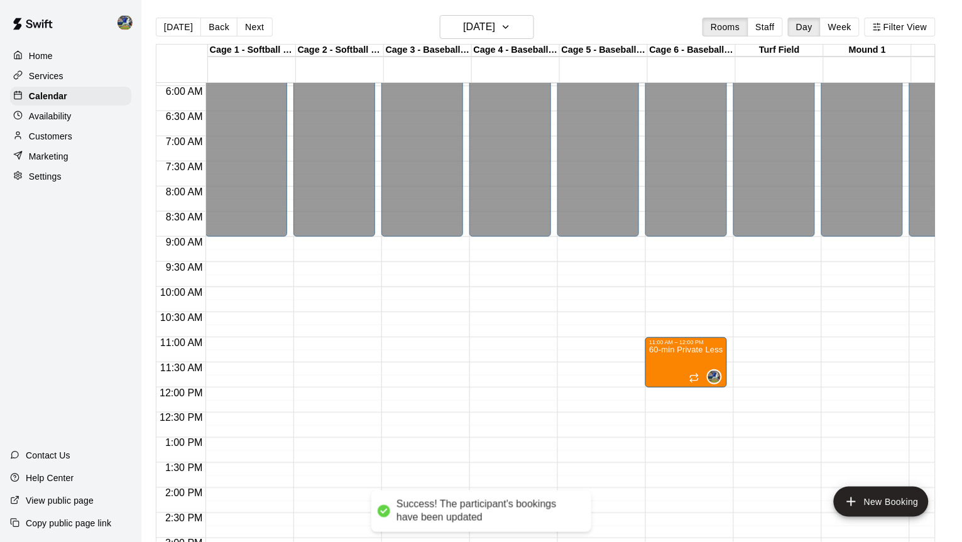
scroll to position [296, 0]
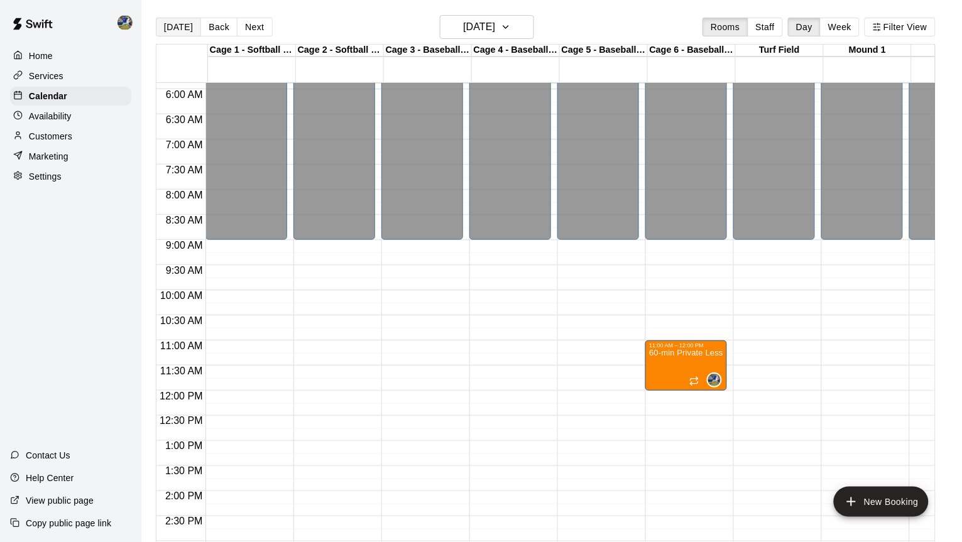
click at [185, 28] on button "[DATE]" at bounding box center [178, 27] width 45 height 19
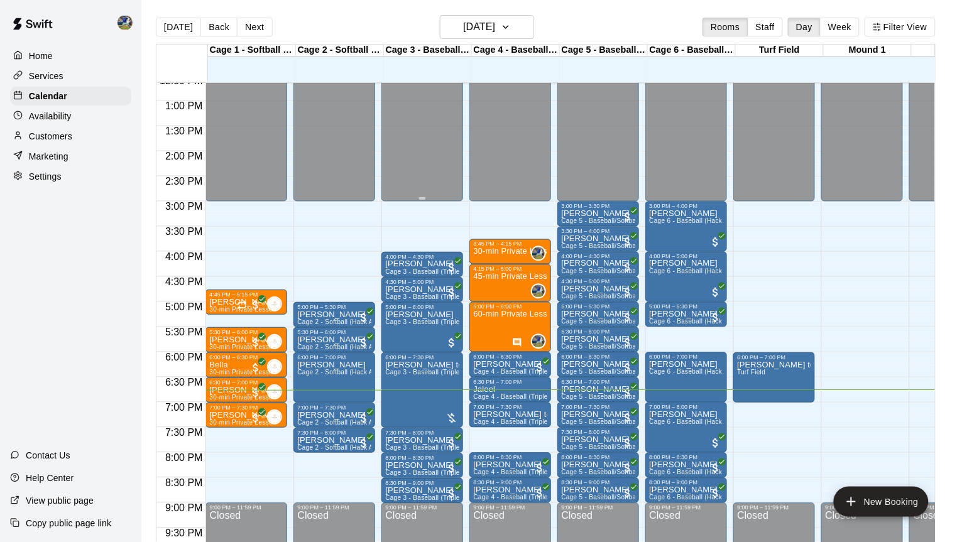
scroll to position [647, 0]
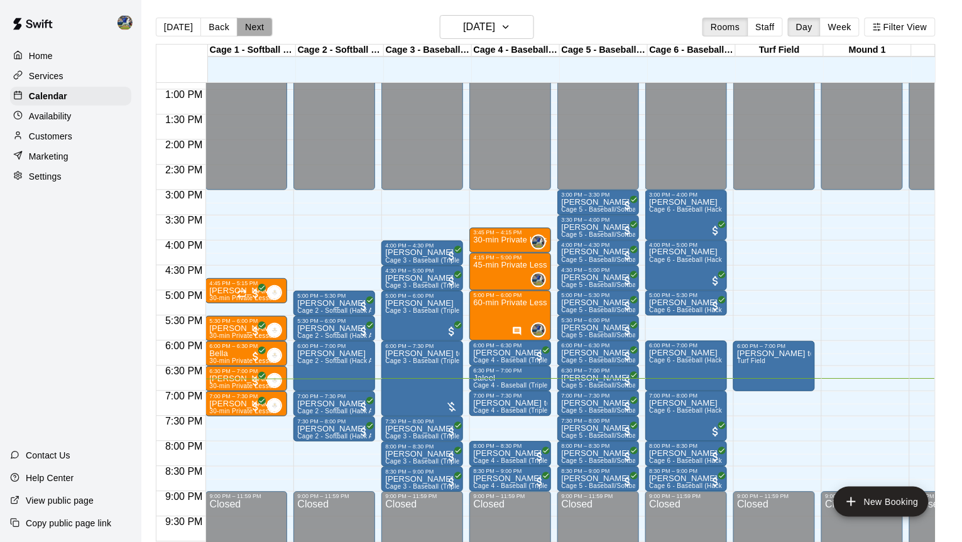
click at [248, 26] on button "Next" at bounding box center [254, 27] width 35 height 19
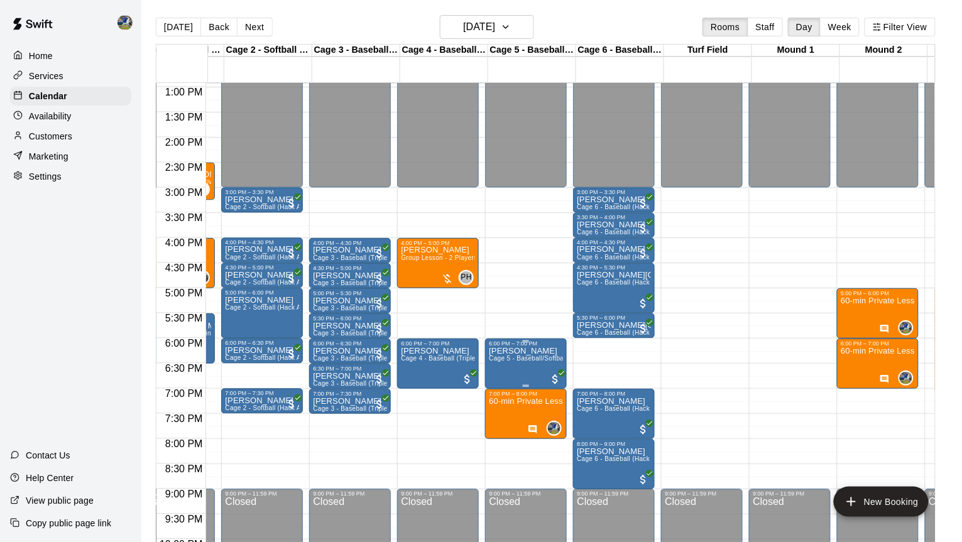
scroll to position [649, 73]
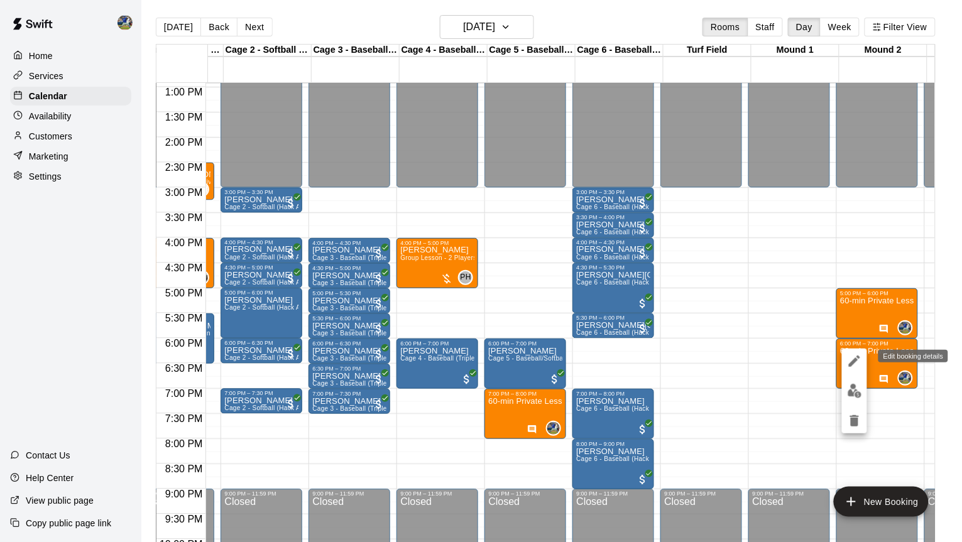
click at [860, 352] on button "edit" at bounding box center [854, 361] width 25 height 25
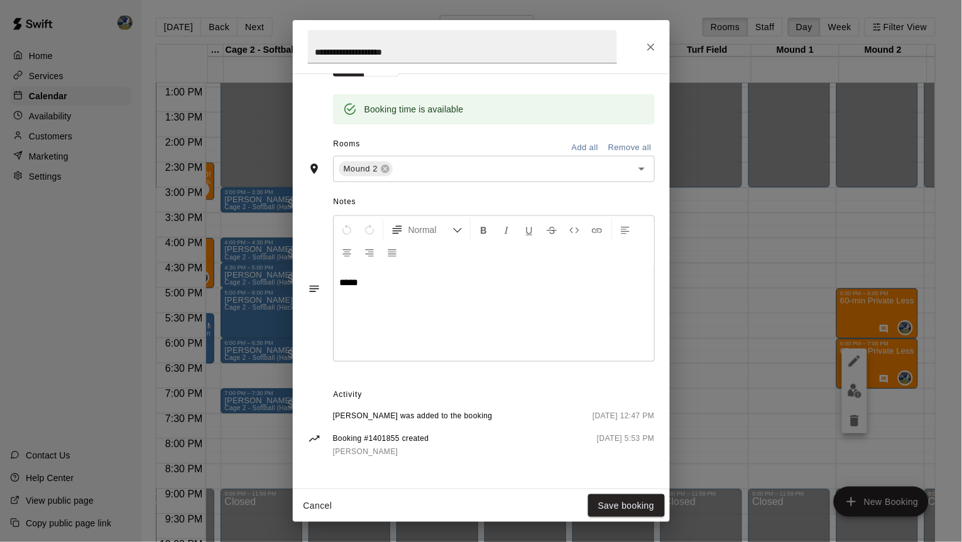
scroll to position [240, 0]
click at [645, 55] on button "Close" at bounding box center [650, 47] width 23 height 23
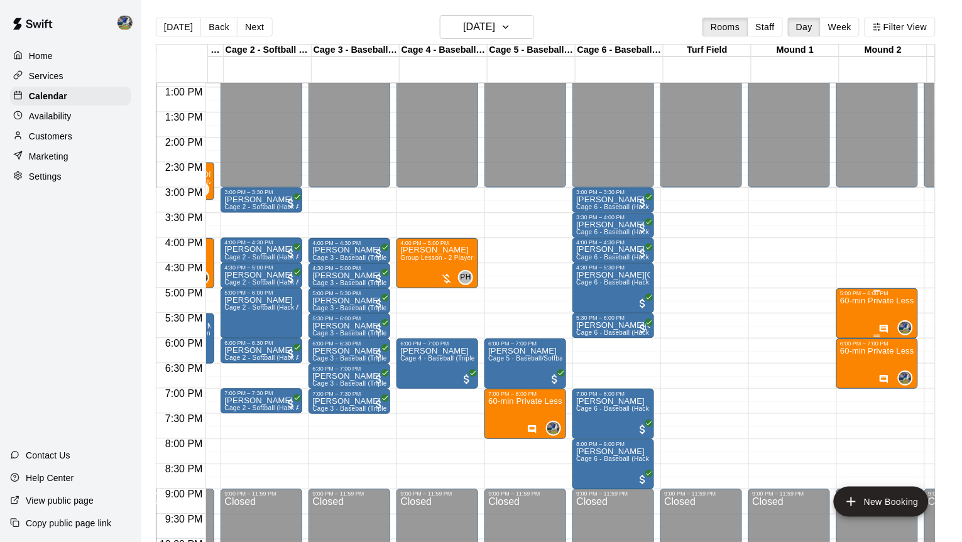
click at [859, 301] on p "60-min Private Lesson" at bounding box center [877, 301] width 74 height 0
click at [855, 308] on icon "edit" at bounding box center [854, 315] width 15 height 15
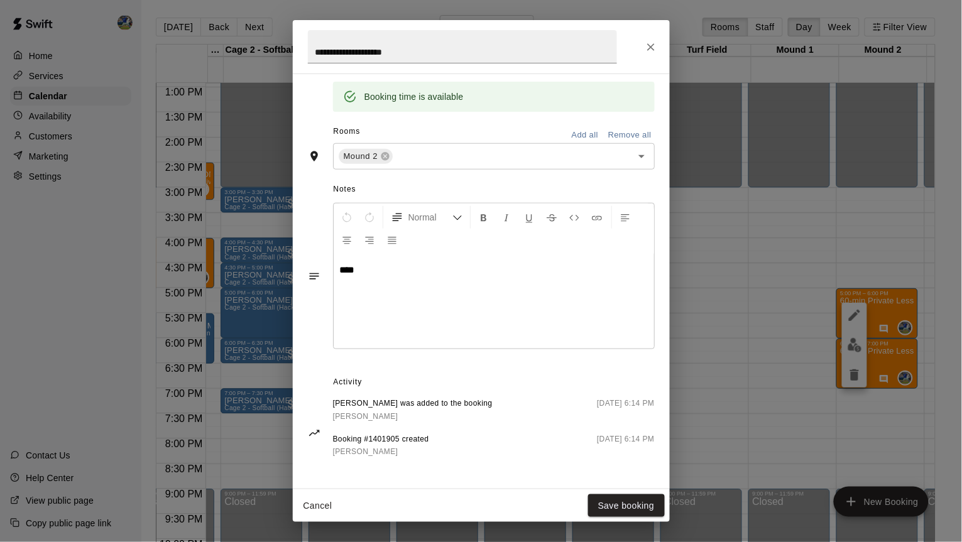
scroll to position [253, 0]
click at [647, 50] on icon "Close" at bounding box center [650, 47] width 13 height 13
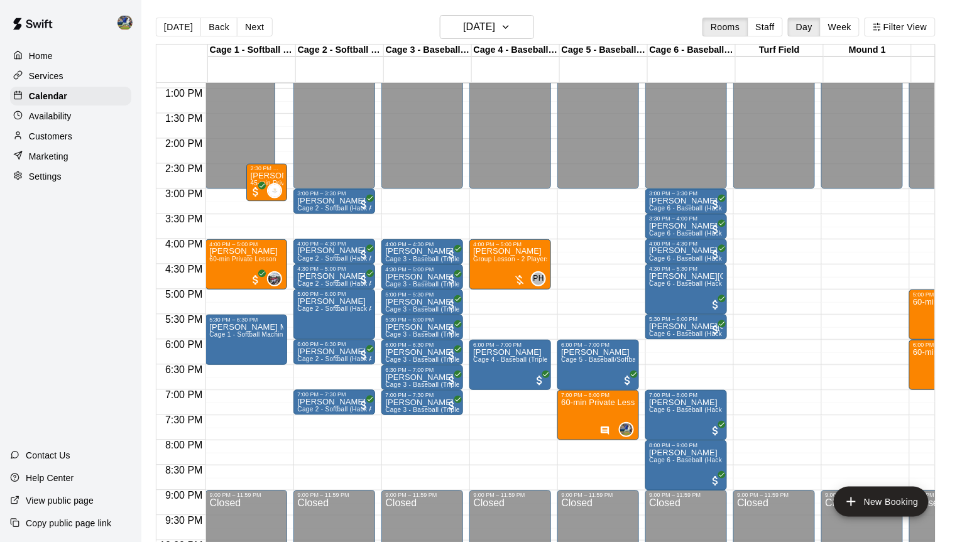
scroll to position [648, 0]
click at [97, 118] on div "Availability" at bounding box center [70, 116] width 121 height 19
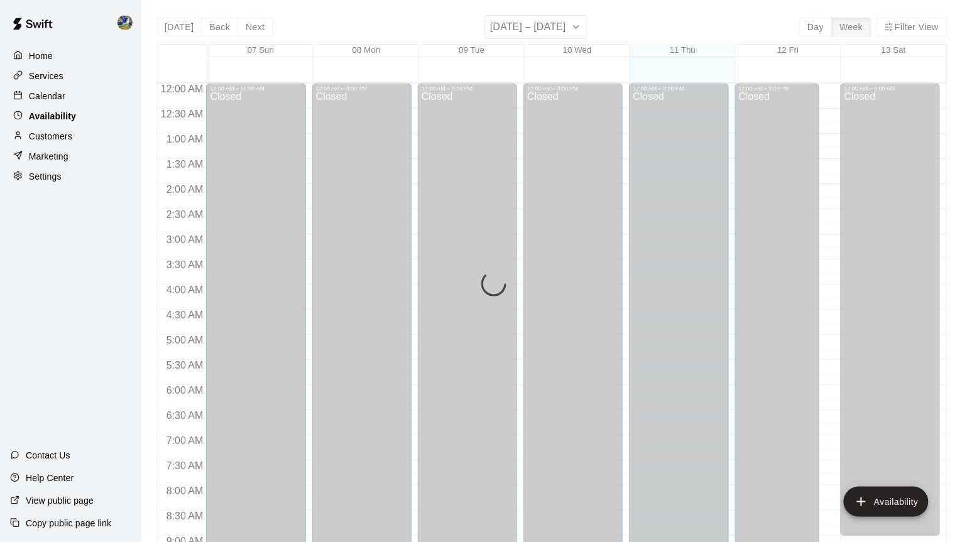
scroll to position [733, 0]
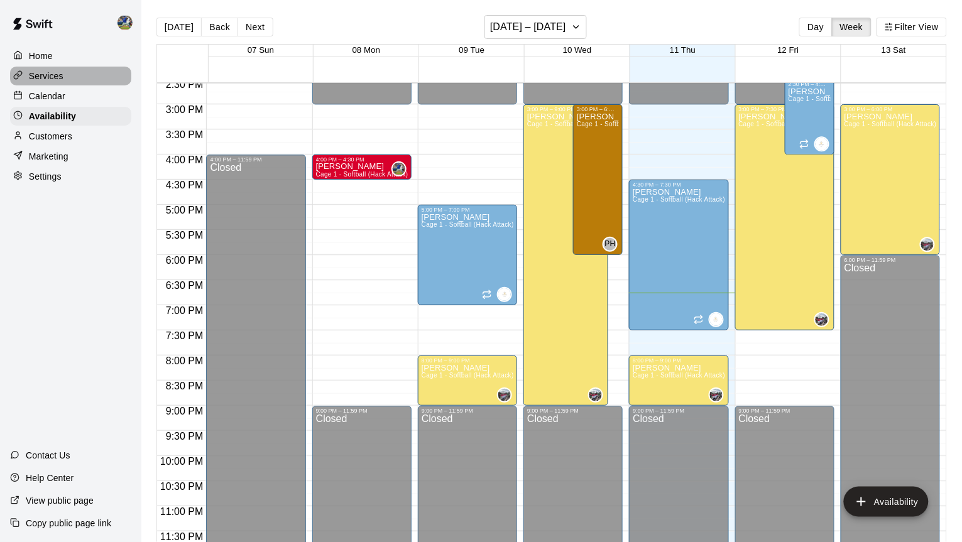
click at [80, 80] on div "Services" at bounding box center [70, 76] width 121 height 19
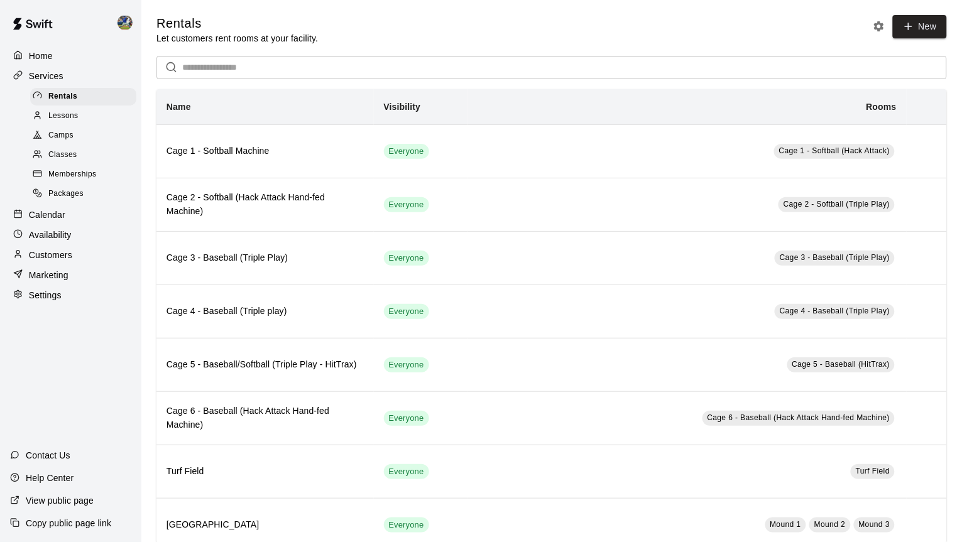
click at [80, 80] on div "Services" at bounding box center [70, 76] width 121 height 19
click at [60, 209] on p "Calendar" at bounding box center [47, 215] width 36 height 13
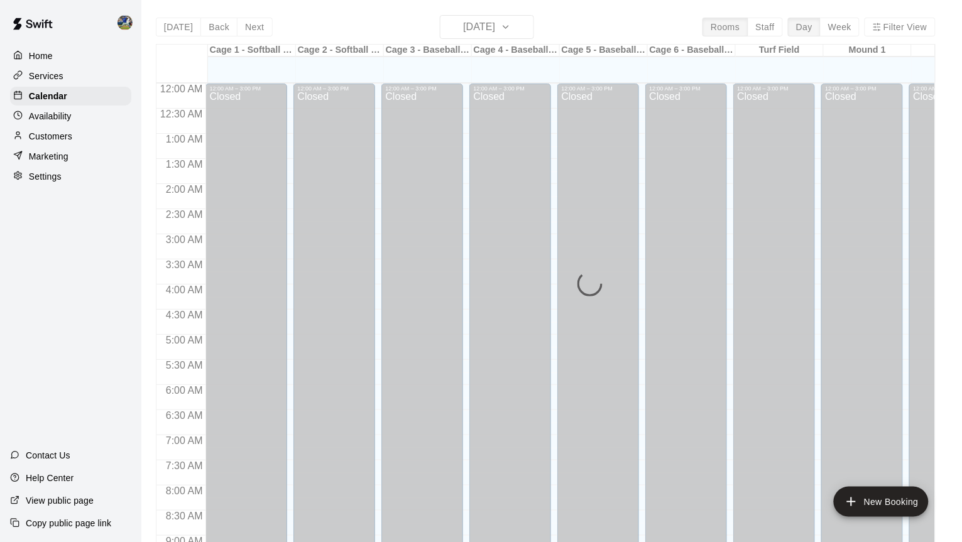
scroll to position [695, 0]
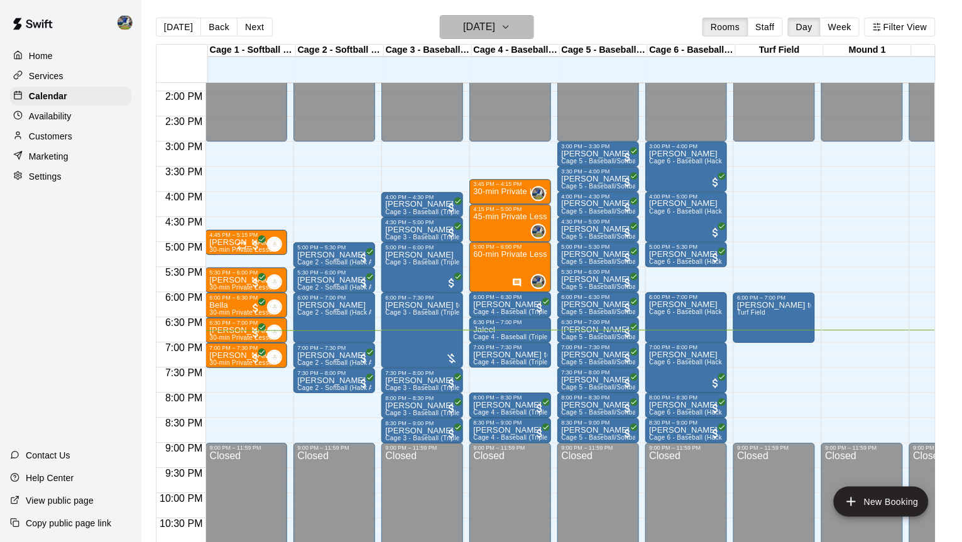
click at [463, 30] on h6 "[DATE]" at bounding box center [479, 27] width 32 height 18
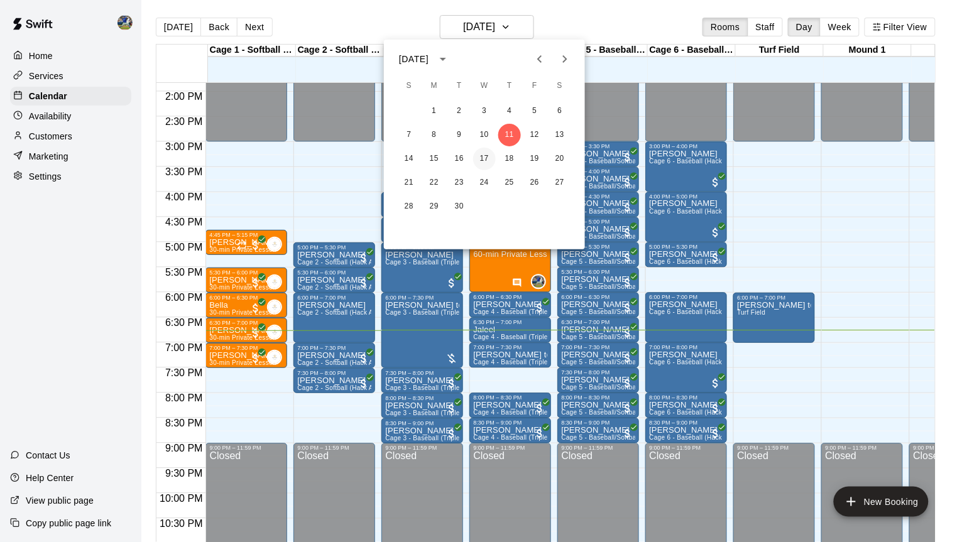
click at [481, 160] on button "17" at bounding box center [484, 159] width 23 height 23
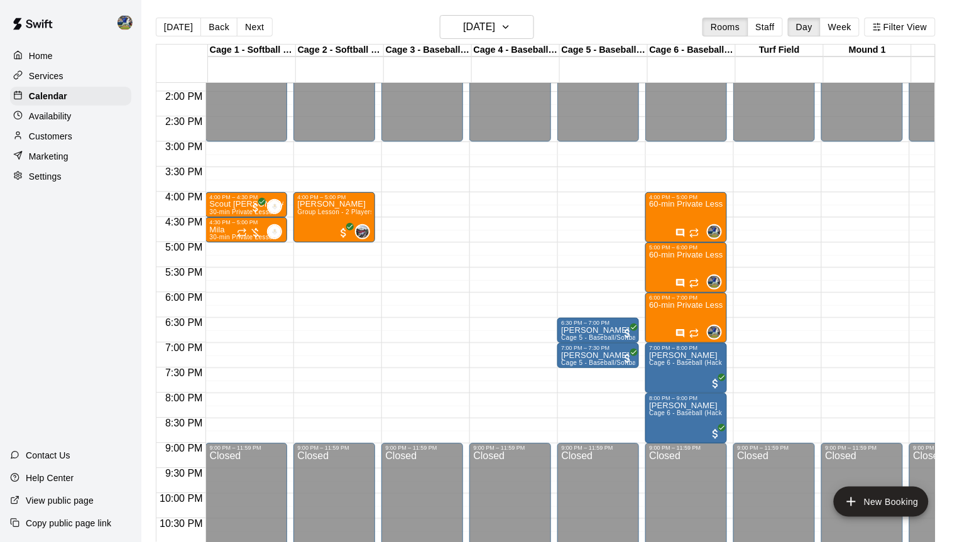
click at [93, 121] on div "Availability" at bounding box center [70, 116] width 121 height 19
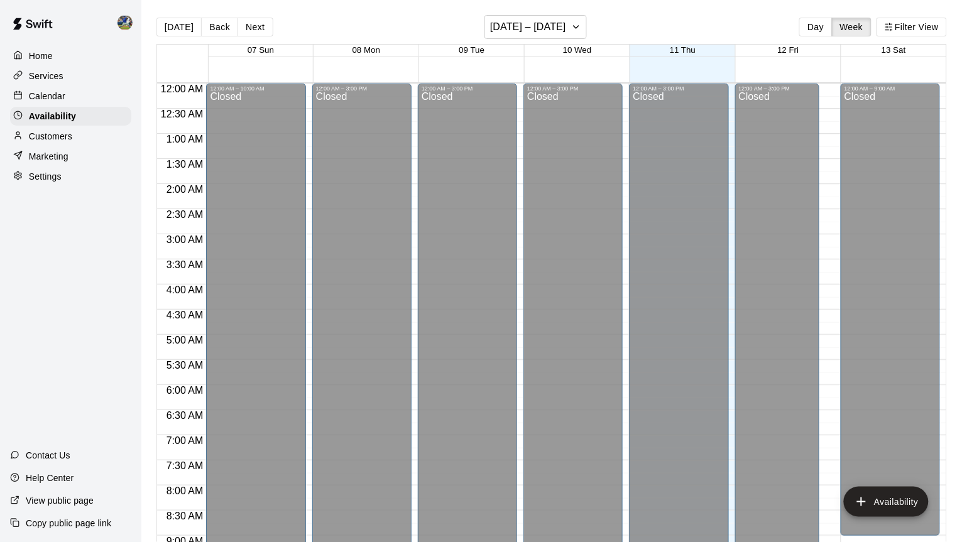
scroll to position [733, 0]
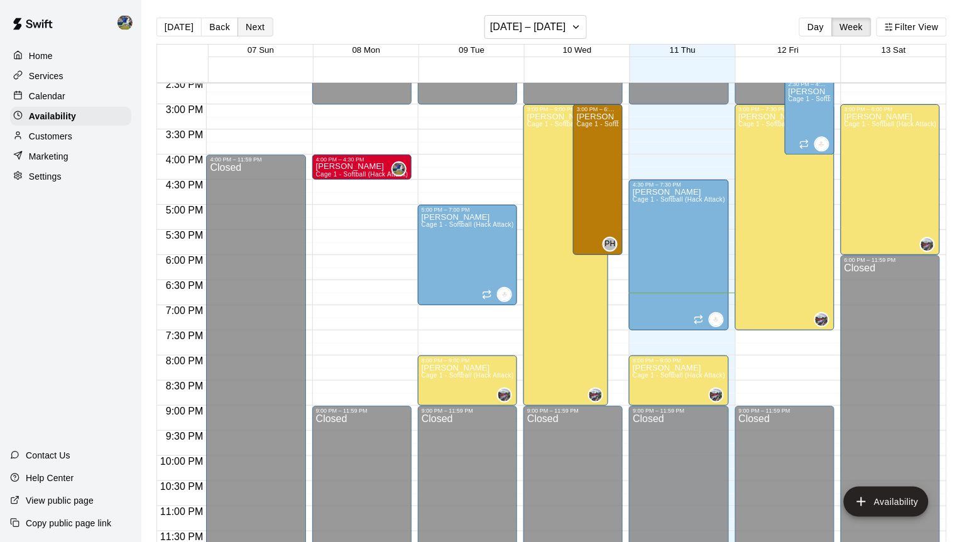
click at [246, 31] on button "Next" at bounding box center [254, 27] width 35 height 19
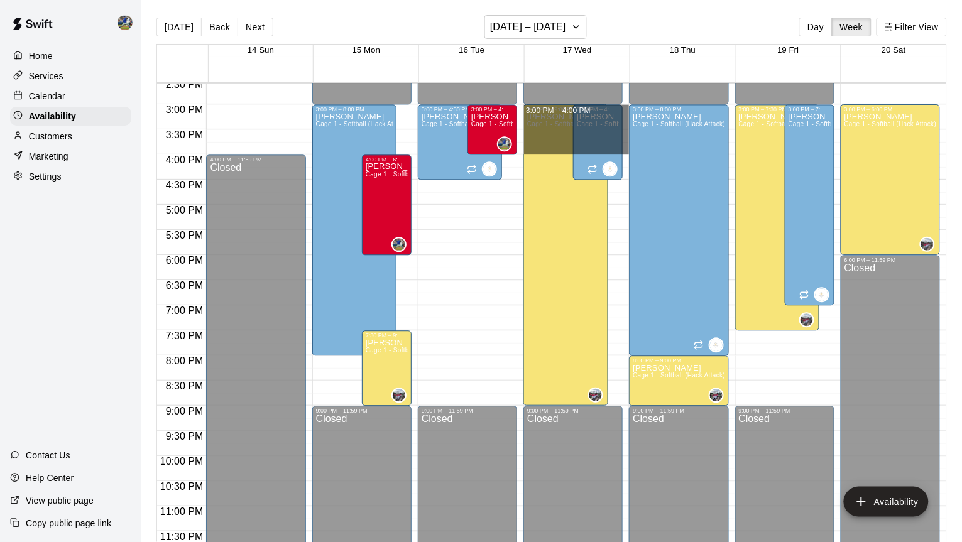
drag, startPoint x: 625, startPoint y: 114, endPoint x: 626, endPoint y: 148, distance: 33.9
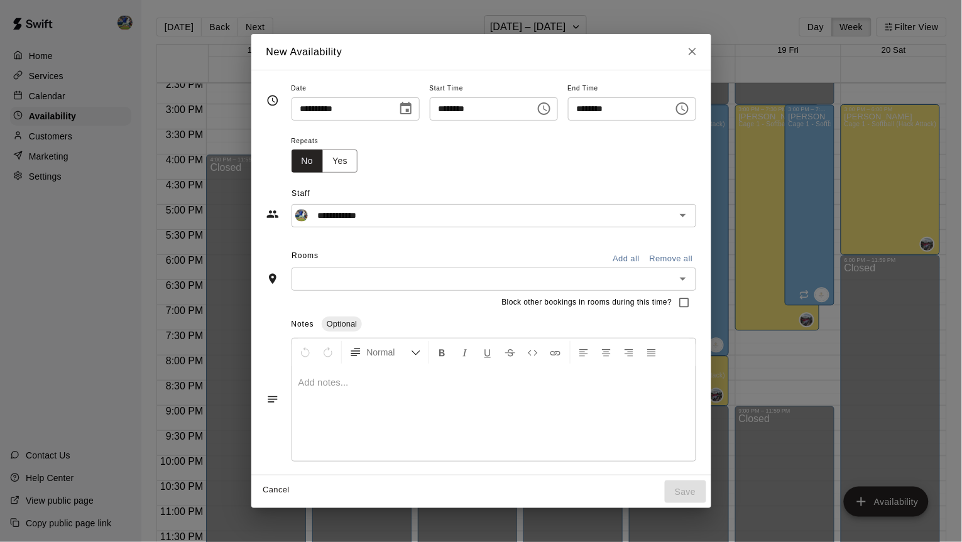
click at [646, 265] on button "Add all" at bounding box center [626, 258] width 40 height 19
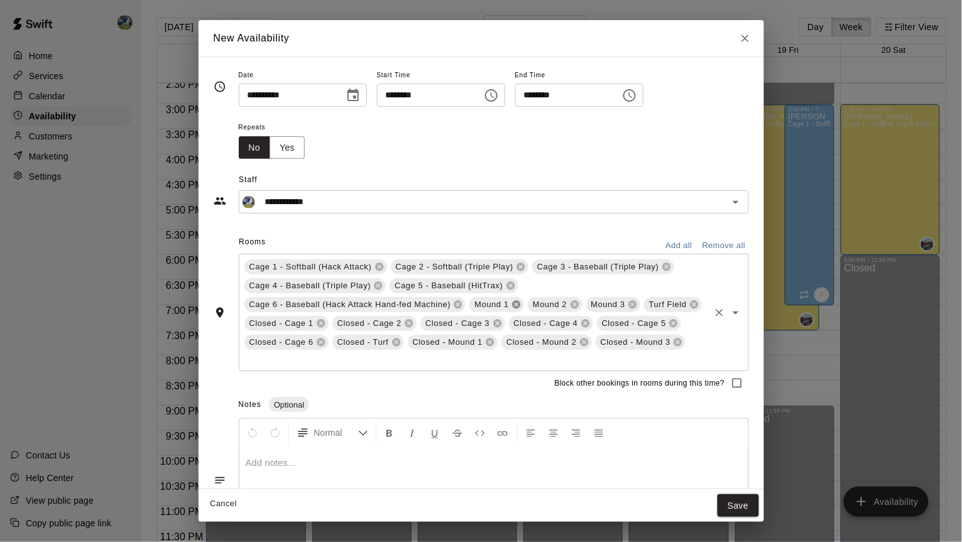
click at [521, 303] on icon at bounding box center [516, 305] width 10 height 10
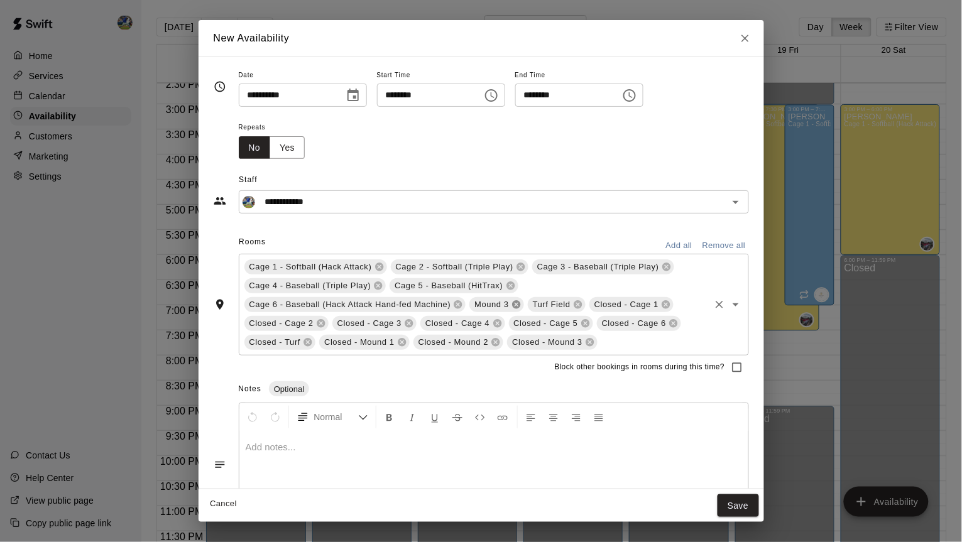
click at [521, 303] on icon at bounding box center [516, 305] width 10 height 10
click at [550, 306] on icon at bounding box center [546, 305] width 8 height 8
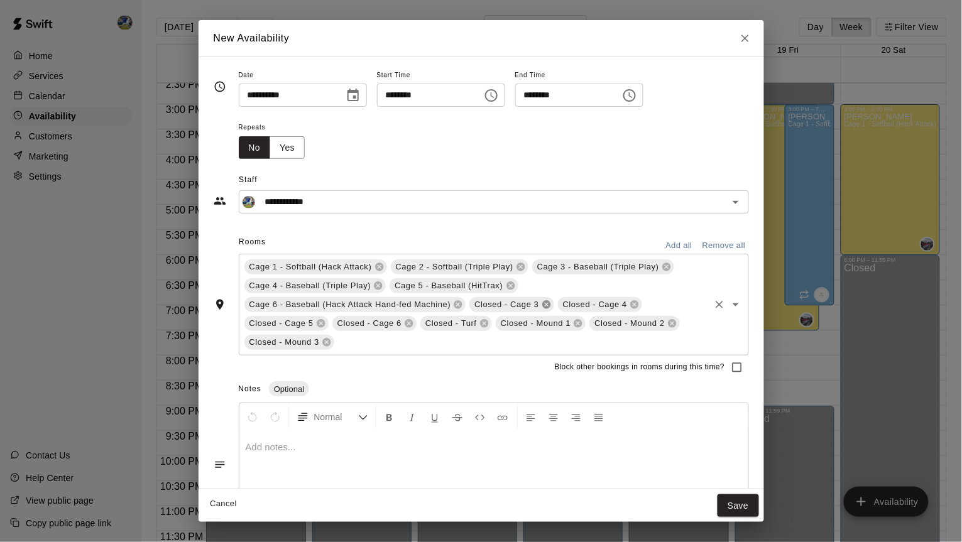
click at [550, 306] on icon at bounding box center [546, 305] width 8 height 8
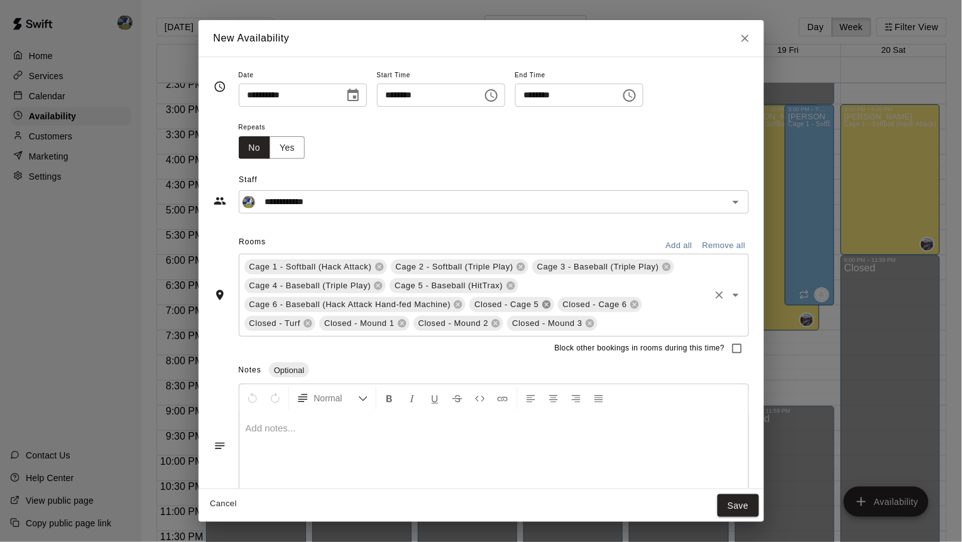
click at [550, 306] on icon at bounding box center [546, 305] width 8 height 8
click at [538, 305] on icon at bounding box center [534, 305] width 8 height 8
click at [557, 305] on icon at bounding box center [552, 305] width 10 height 10
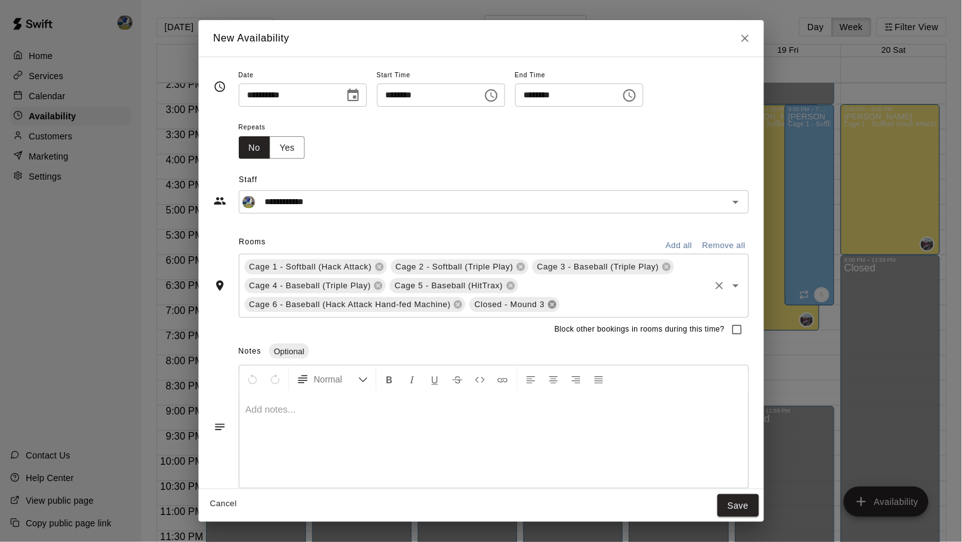
click at [557, 305] on icon at bounding box center [552, 305] width 10 height 10
click at [734, 506] on button "Save" at bounding box center [737, 505] width 41 height 23
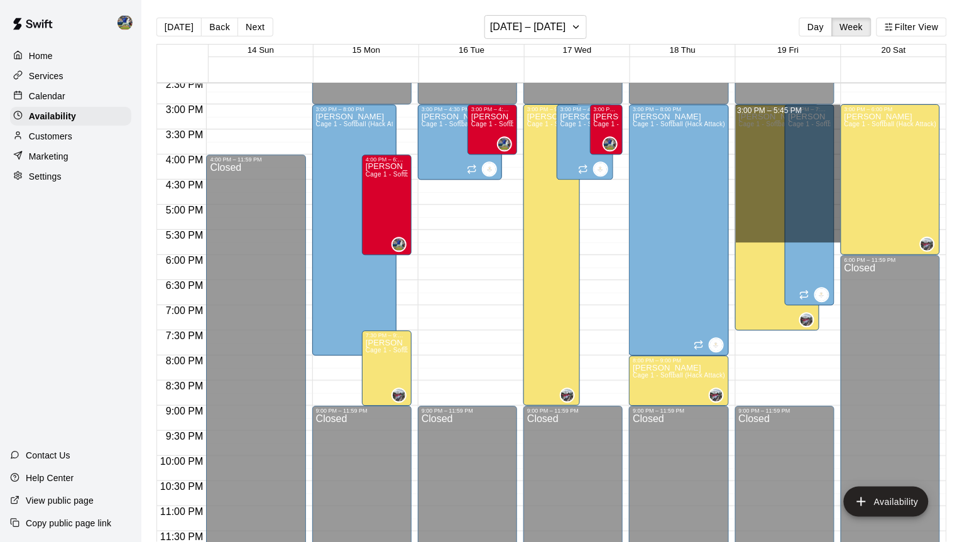
drag, startPoint x: 839, startPoint y: 106, endPoint x: 824, endPoint y: 233, distance: 127.7
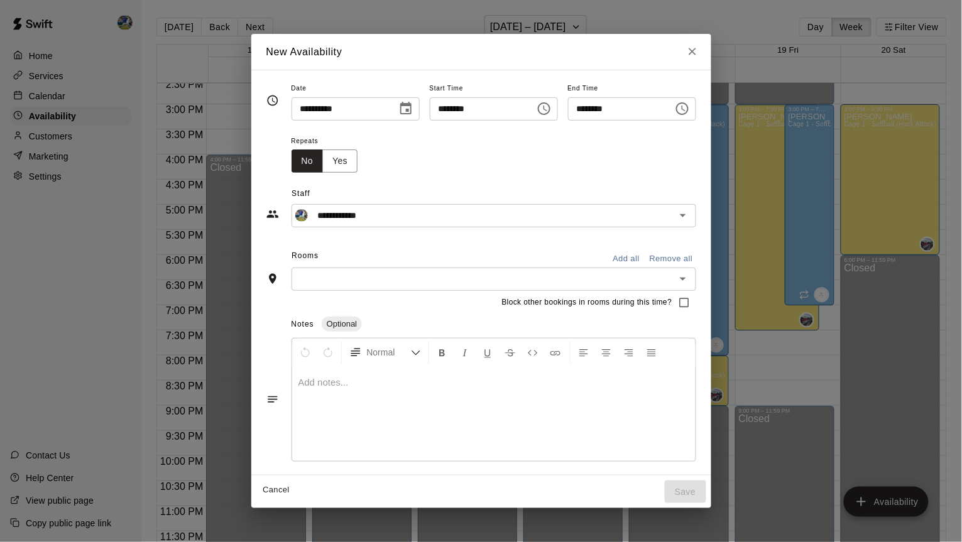
click at [600, 112] on input "********" at bounding box center [616, 108] width 97 height 23
type input "********"
click at [636, 251] on button "Add all" at bounding box center [626, 258] width 40 height 19
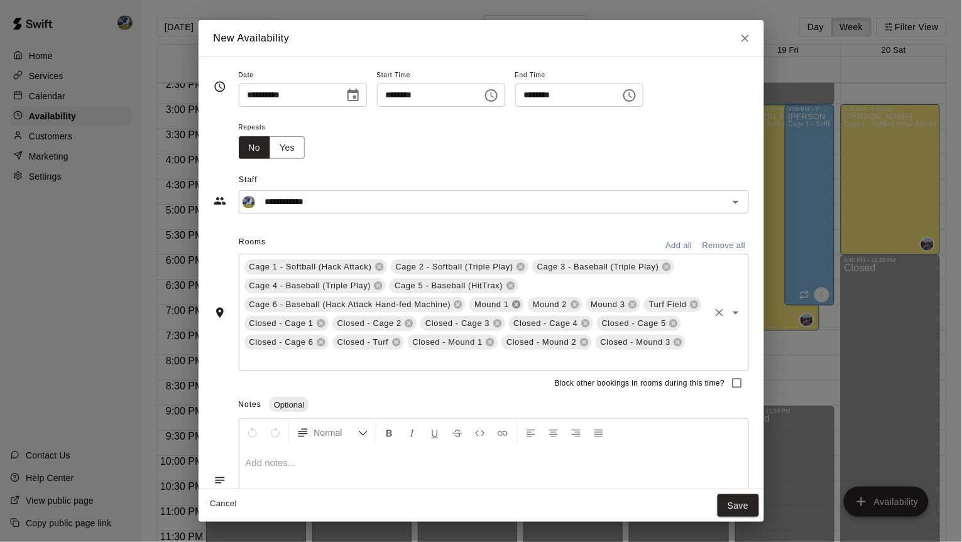
click at [520, 302] on icon at bounding box center [516, 305] width 8 height 8
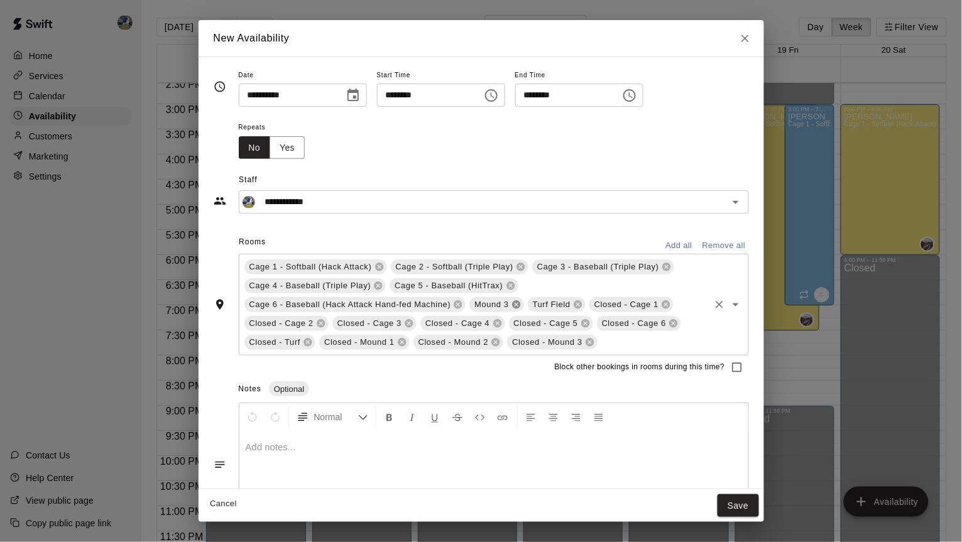
click at [520, 302] on icon at bounding box center [516, 305] width 8 height 8
click at [520, 302] on icon at bounding box center [516, 305] width 10 height 10
click at [550, 306] on icon at bounding box center [546, 305] width 8 height 8
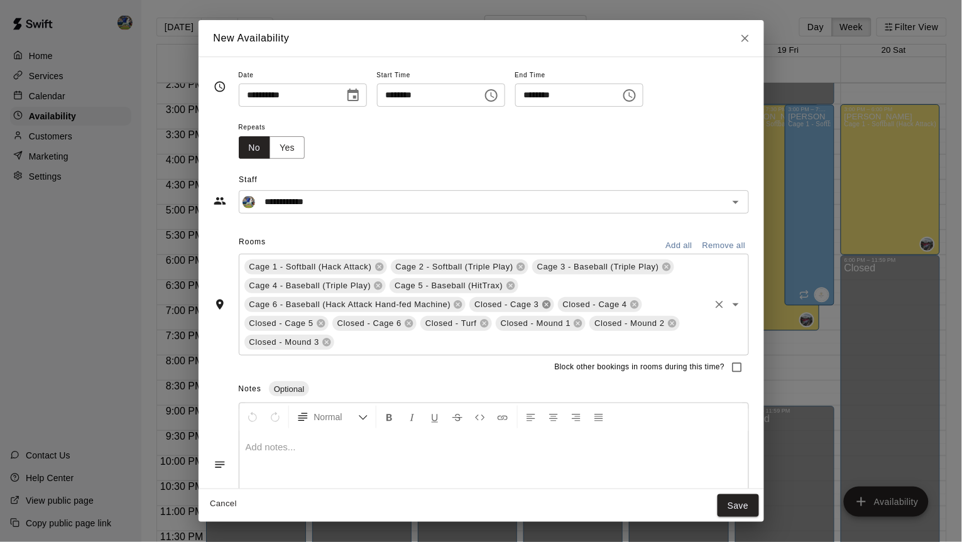
click at [550, 306] on icon at bounding box center [546, 305] width 8 height 8
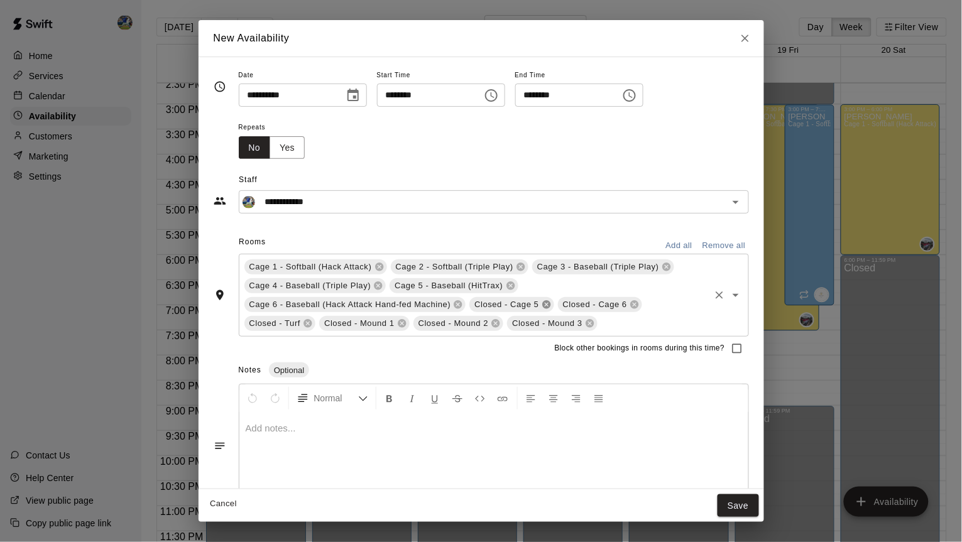
click at [550, 306] on icon at bounding box center [546, 305] width 8 height 8
click at [553, 306] on span "Closed - Mound 1" at bounding box center [585, 304] width 80 height 13
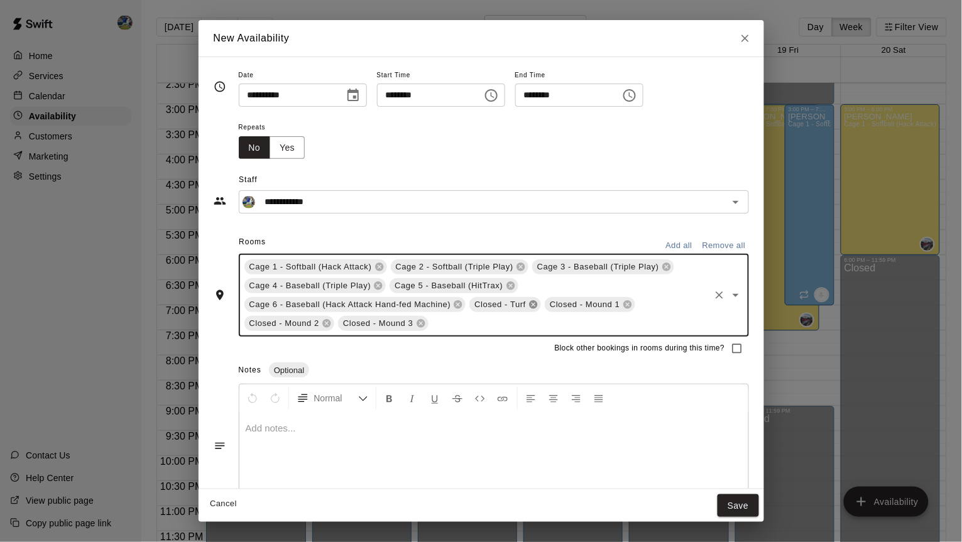
click at [538, 303] on icon at bounding box center [534, 305] width 8 height 8
click at [556, 305] on icon at bounding box center [552, 305] width 8 height 8
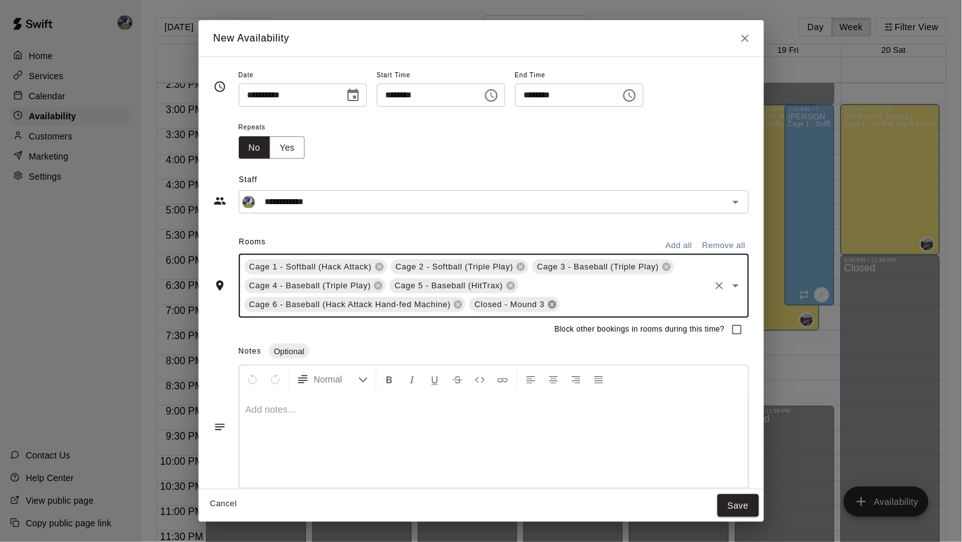
click at [556, 305] on icon at bounding box center [552, 305] width 8 height 8
click at [743, 508] on button "Save" at bounding box center [737, 505] width 41 height 23
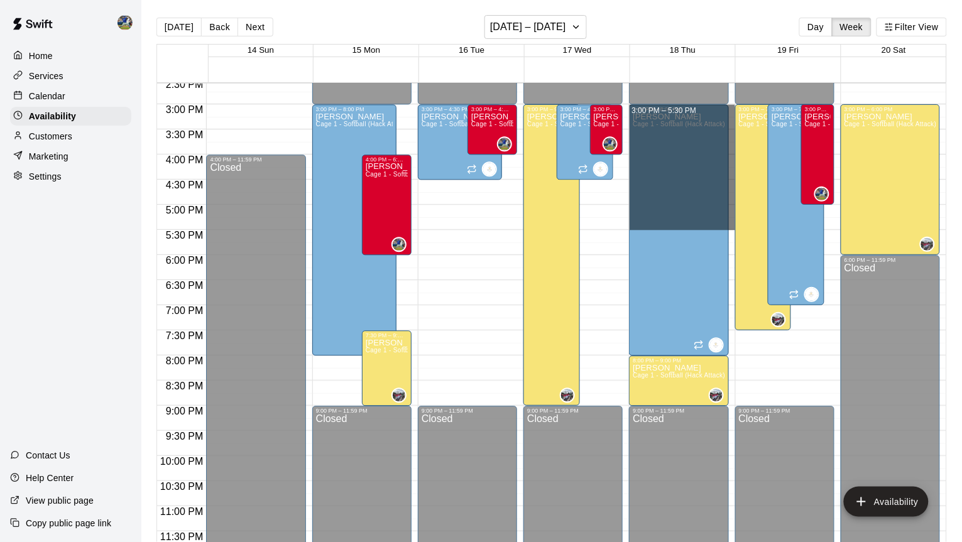
drag, startPoint x: 732, startPoint y: 111, endPoint x: 722, endPoint y: 229, distance: 118.5
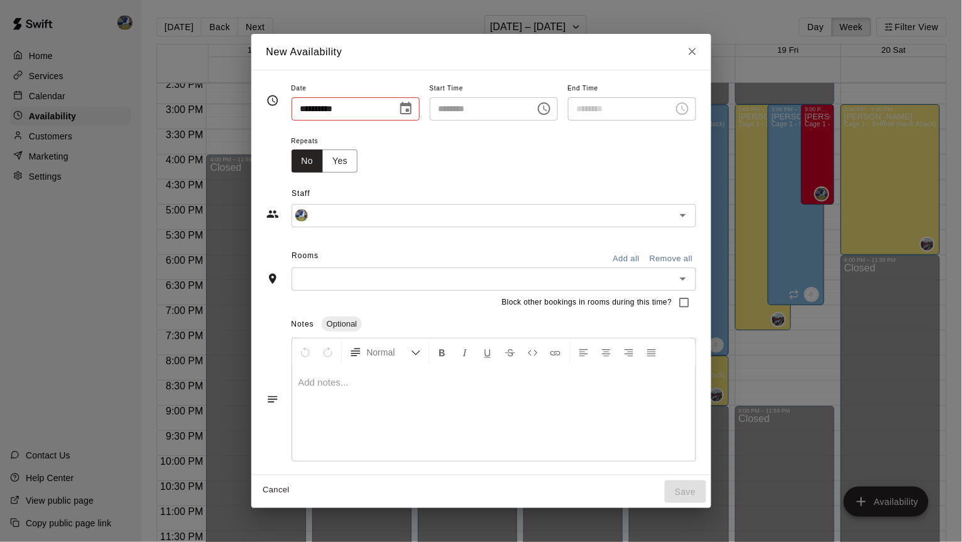
type input "**********"
type input "********"
type input "**********"
click at [637, 253] on button "Add all" at bounding box center [626, 258] width 40 height 19
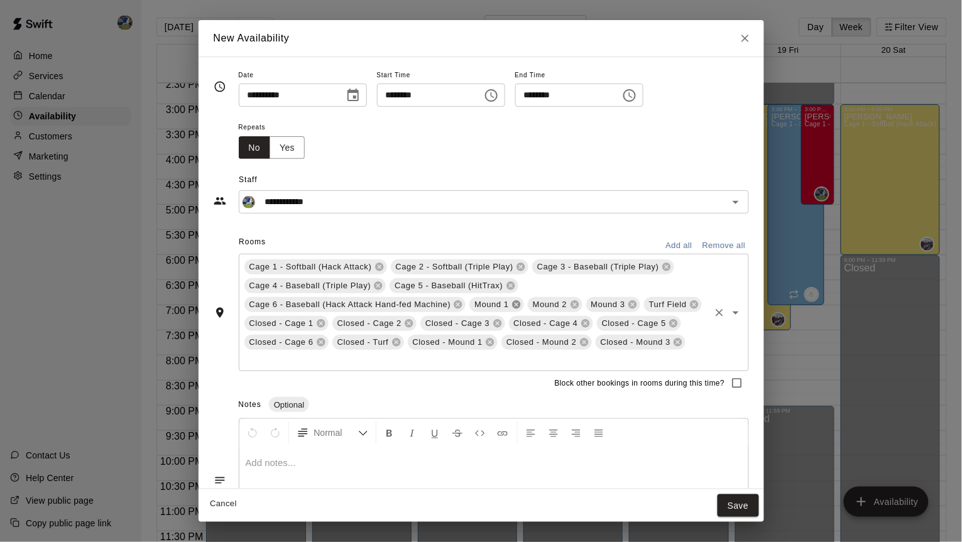
click at [520, 302] on icon at bounding box center [516, 305] width 8 height 8
click at [520, 303] on icon at bounding box center [516, 305] width 8 height 8
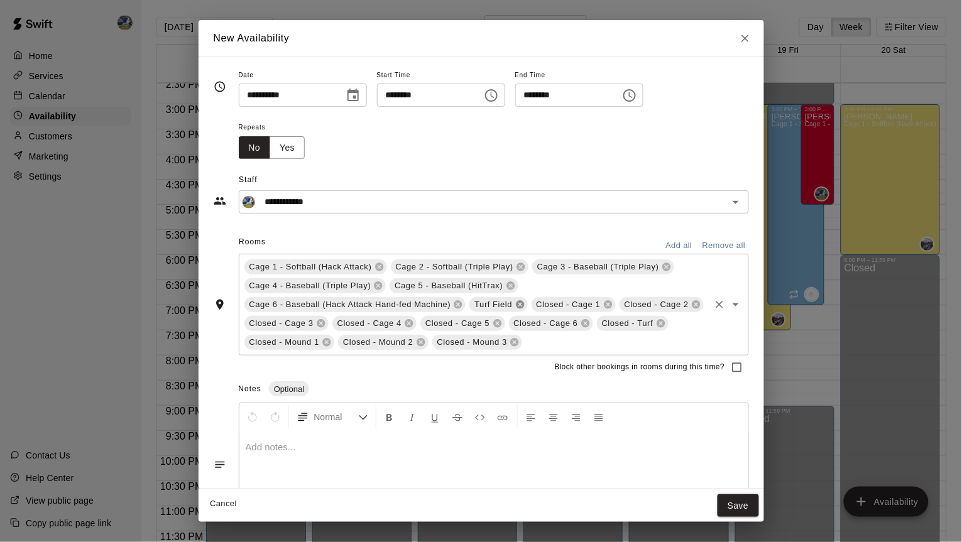
click at [524, 303] on icon at bounding box center [520, 305] width 8 height 8
click at [550, 303] on icon at bounding box center [546, 305] width 8 height 8
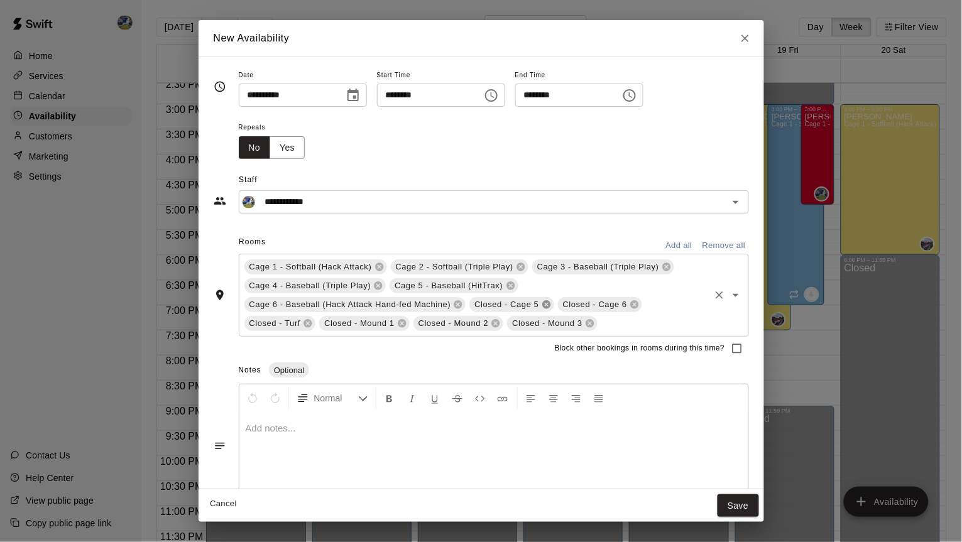
click at [550, 303] on icon at bounding box center [546, 305] width 8 height 8
click at [538, 303] on icon at bounding box center [534, 305] width 8 height 8
click at [557, 303] on icon at bounding box center [552, 305] width 10 height 10
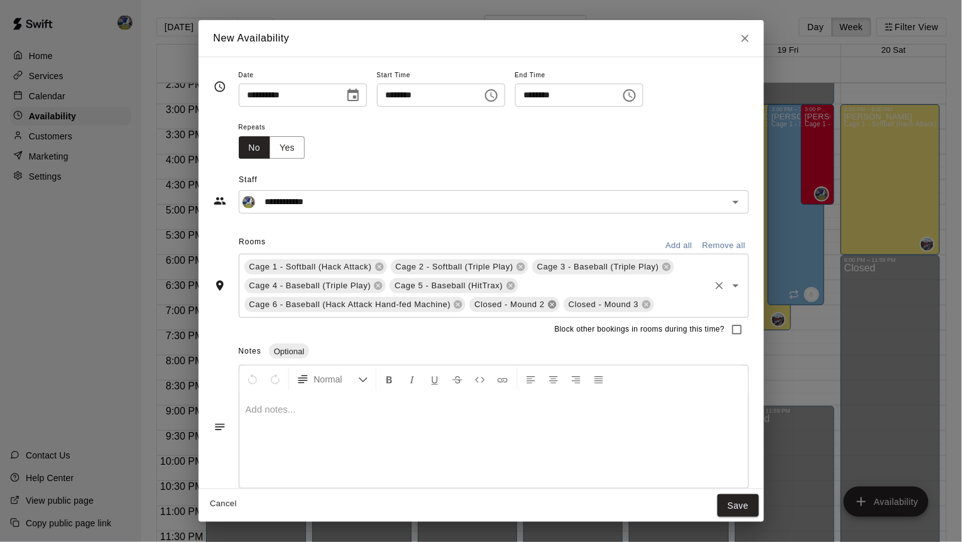
click at [557, 303] on icon at bounding box center [552, 305] width 10 height 10
click at [736, 512] on button "Save" at bounding box center [737, 505] width 41 height 23
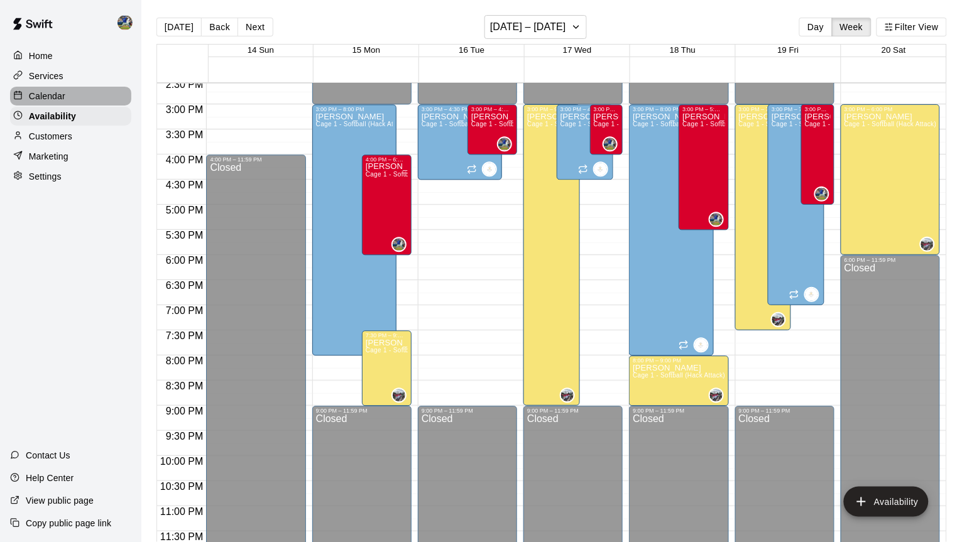
click at [57, 98] on p "Calendar" at bounding box center [47, 96] width 36 height 13
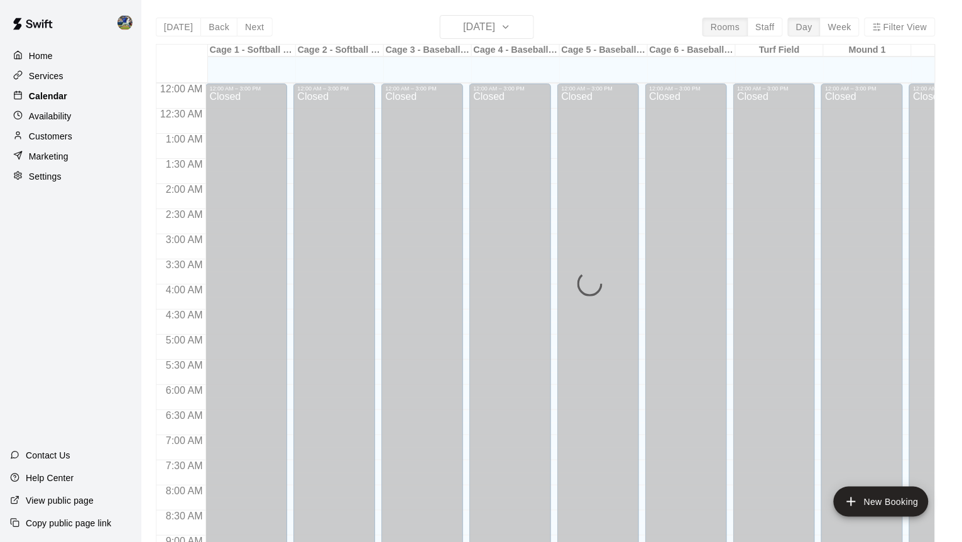
scroll to position [695, 0]
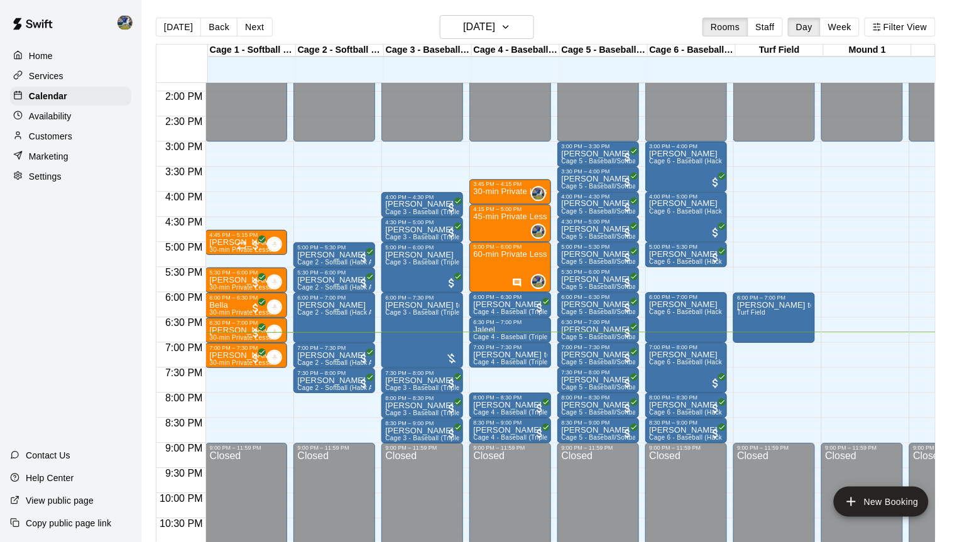
click at [62, 110] on p "Availability" at bounding box center [50, 116] width 43 height 13
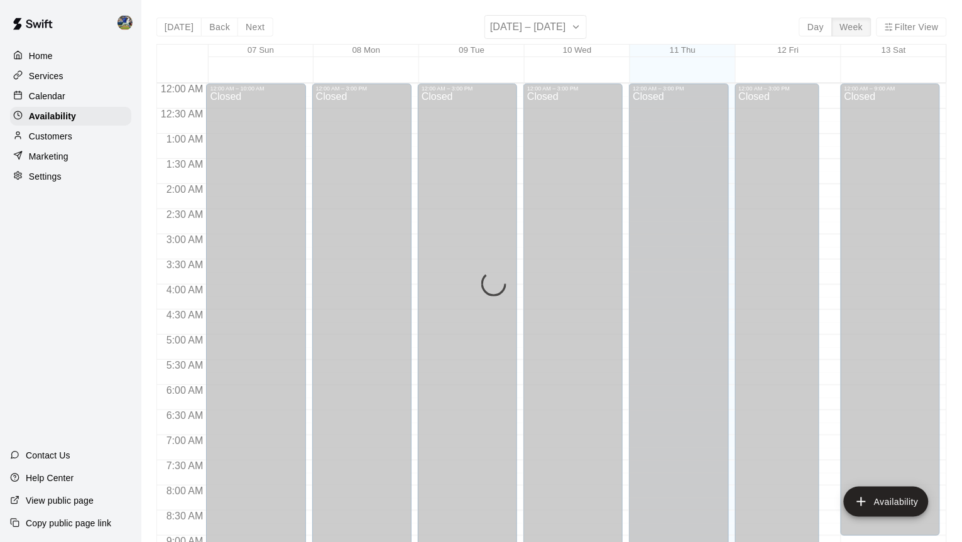
scroll to position [733, 0]
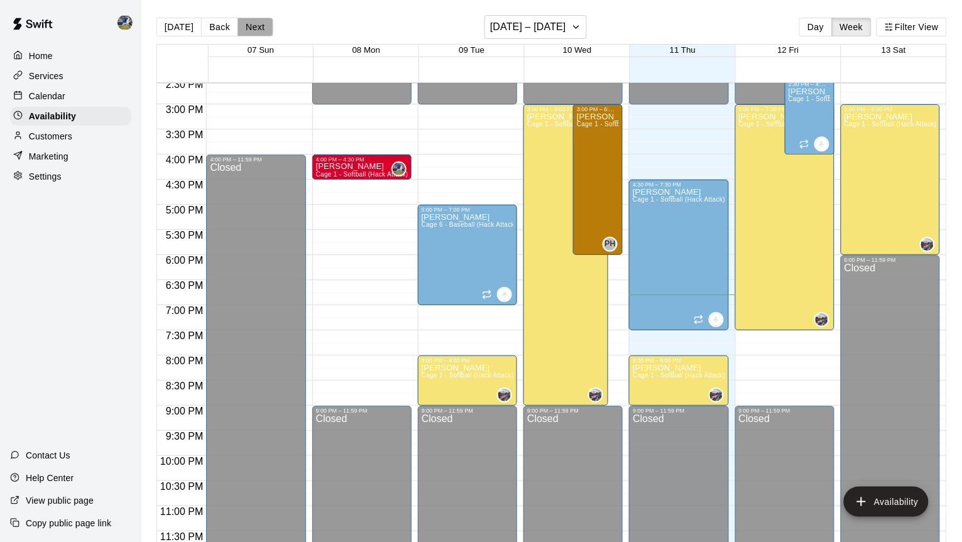
click at [260, 24] on button "Next" at bounding box center [254, 27] width 35 height 19
